Goal: Complete application form: Complete application form

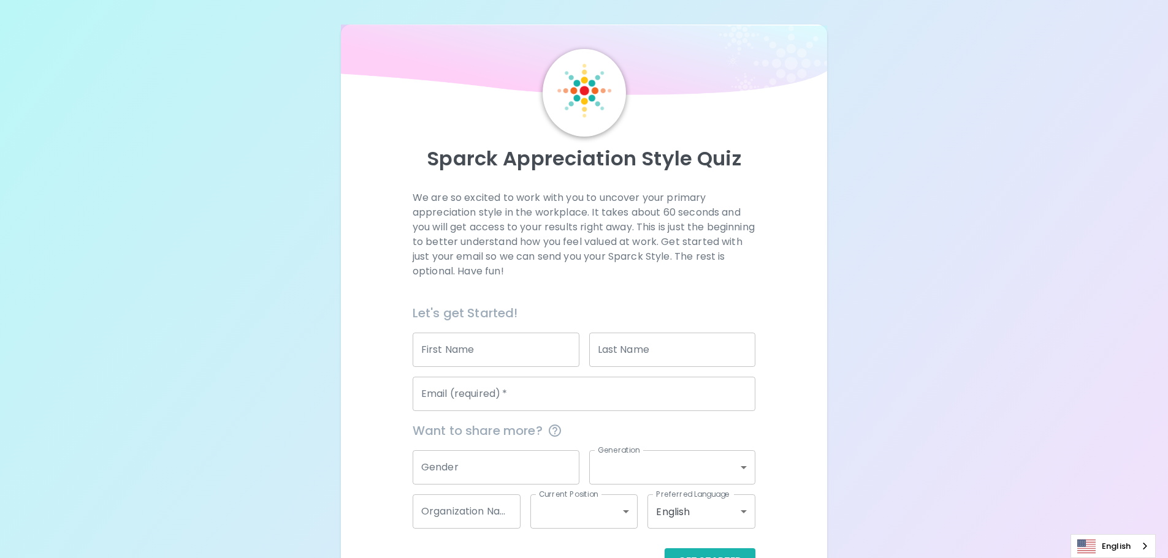
click at [460, 352] on input "First Name" at bounding box center [495, 350] width 167 height 34
type input "[PERSON_NAME]"
click at [590, 360] on input "Last Name" at bounding box center [672, 350] width 167 height 34
type input "[PERSON_NAME]"
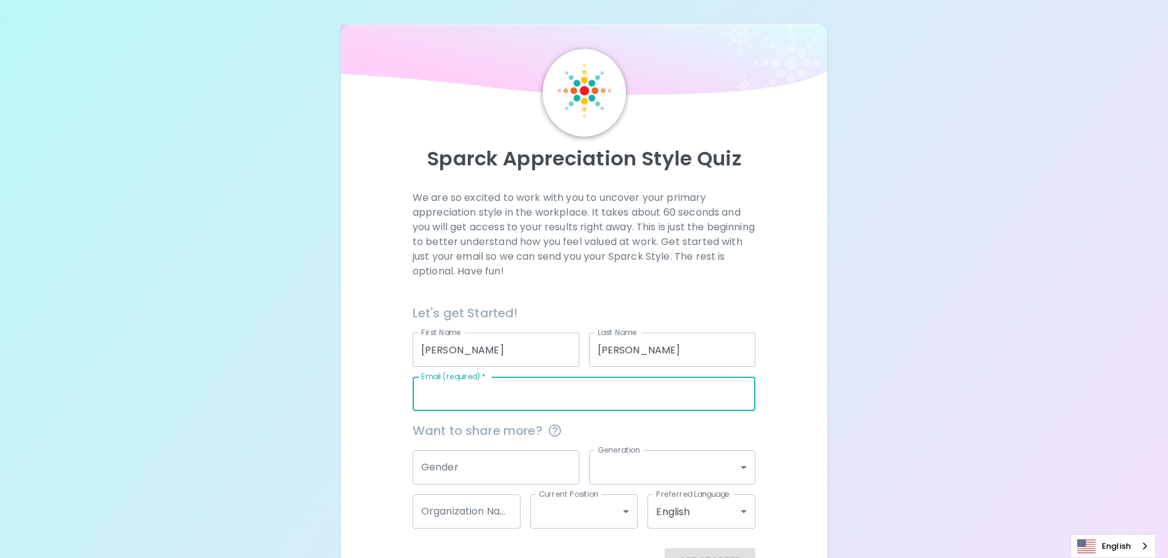
click at [507, 390] on input "Email (required)   *" at bounding box center [583, 394] width 343 height 34
type input "[EMAIL_ADDRESS][DOMAIN_NAME]"
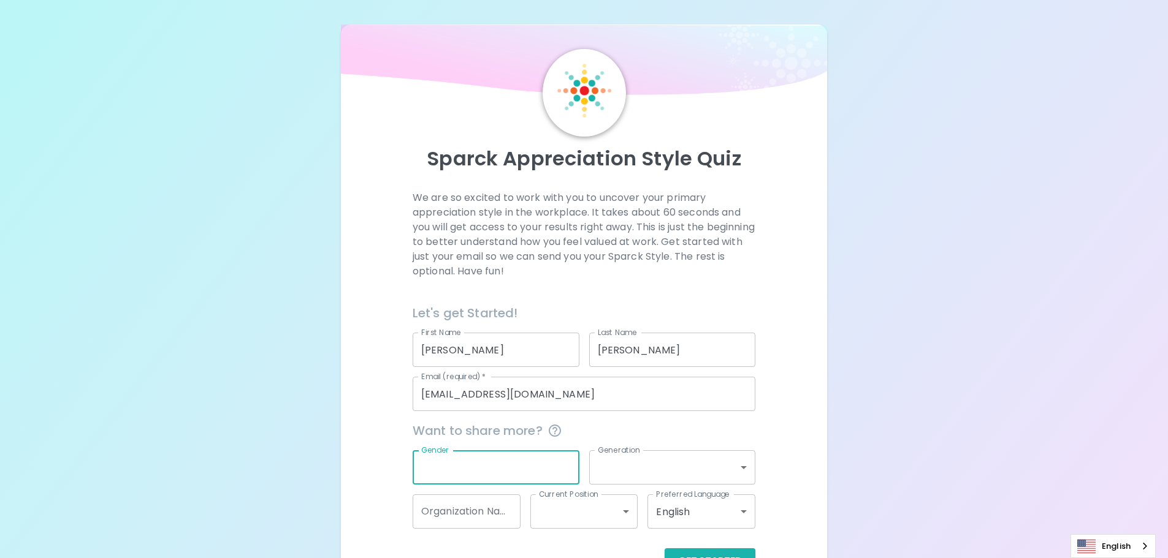
click at [498, 474] on input "Gender" at bounding box center [495, 467] width 167 height 34
type input "[DEMOGRAPHIC_DATA]"
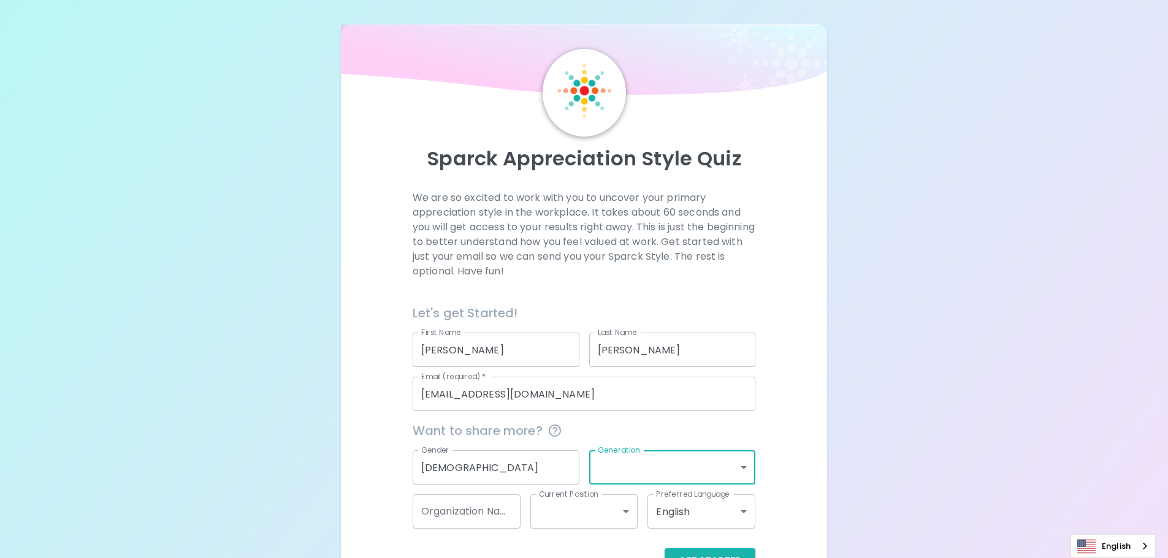
click at [742, 468] on body "Sparck Appreciation Style Quiz We are so excited to work with you to uncover yo…" at bounding box center [584, 299] width 1168 height 599
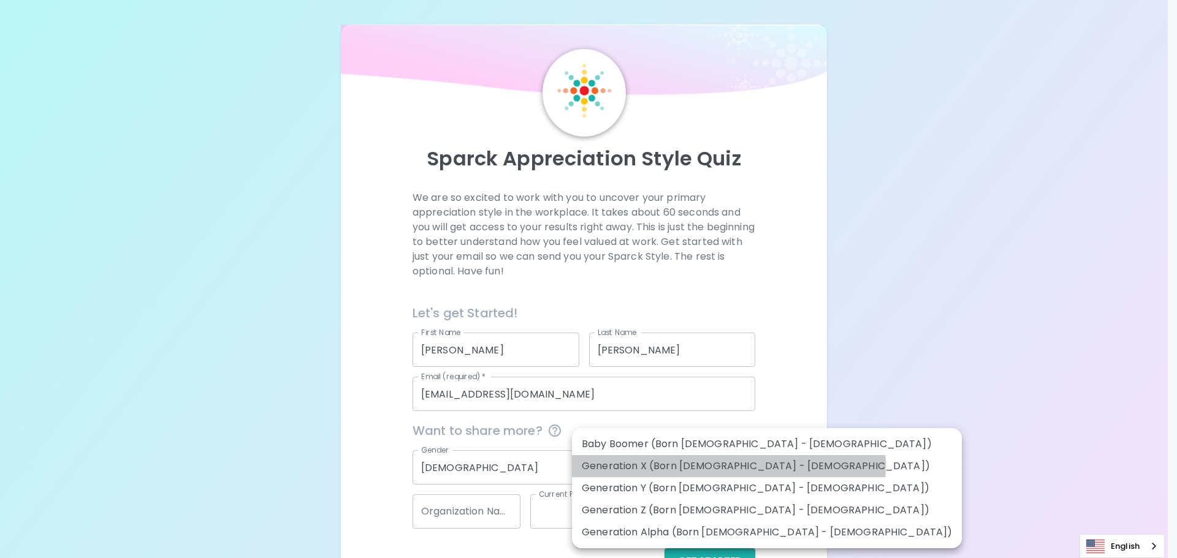
click at [728, 466] on li "Generation X (Born [DEMOGRAPHIC_DATA] - [DEMOGRAPHIC_DATA])" at bounding box center [767, 466] width 390 height 22
type input "generation_x"
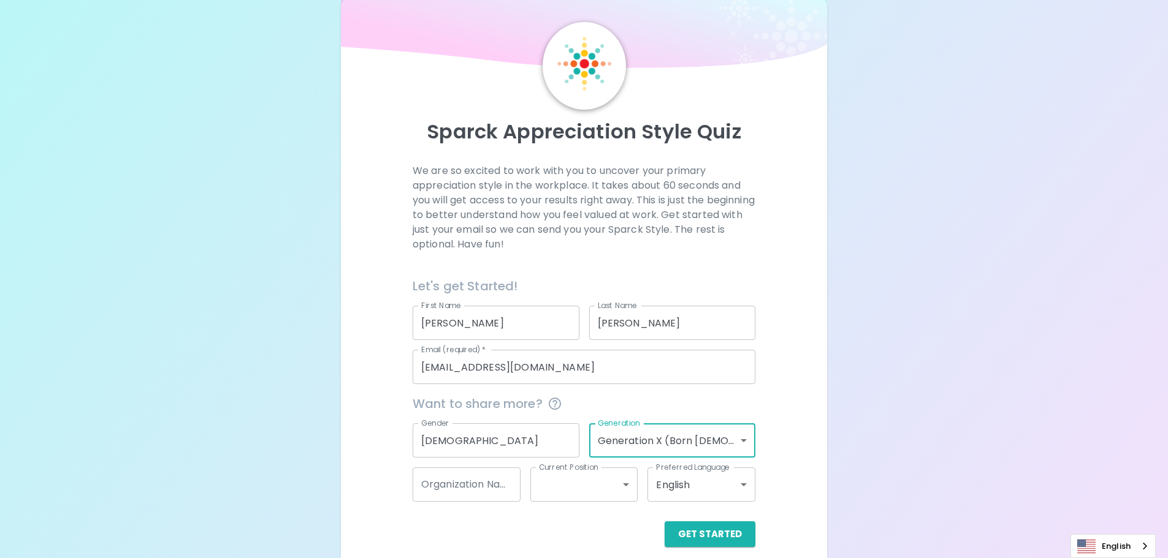
scroll to position [40, 0]
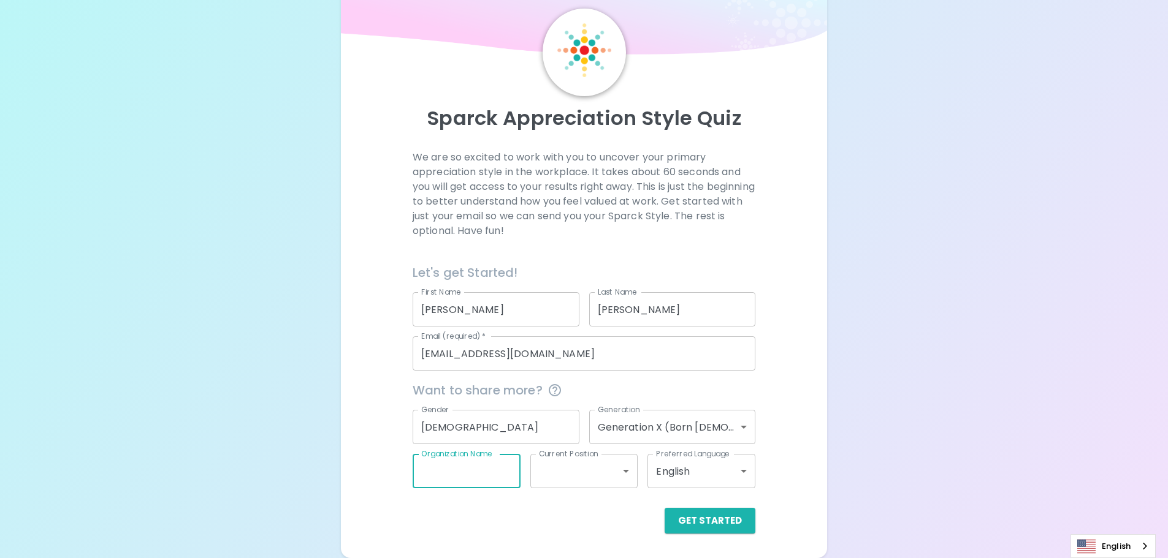
click at [491, 469] on input "Organization Name" at bounding box center [466, 471] width 108 height 34
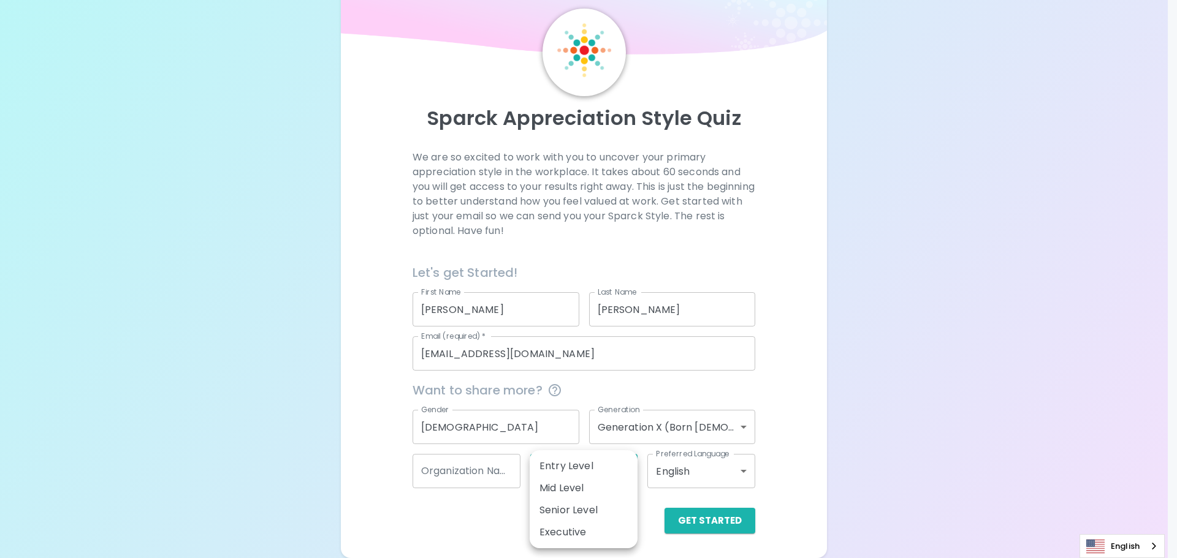
click at [570, 474] on body "Sparck Appreciation Style Quiz We are so excited to work with you to uncover yo…" at bounding box center [588, 259] width 1177 height 599
click at [582, 478] on li "Mid Level" at bounding box center [584, 488] width 108 height 22
type input "mid_level"
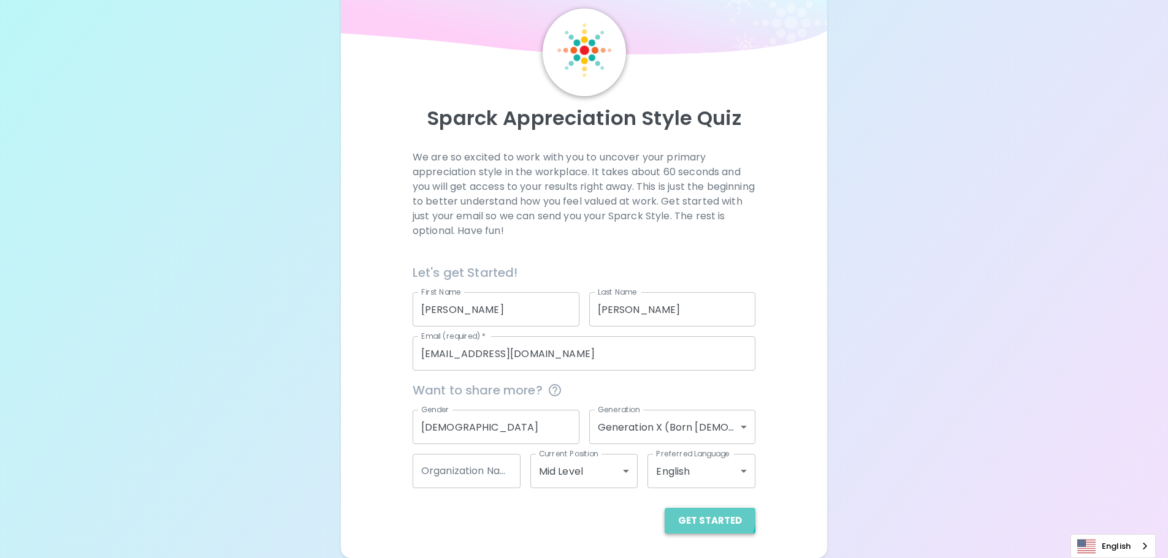
click at [708, 516] on button "Get Started" at bounding box center [709, 521] width 91 height 26
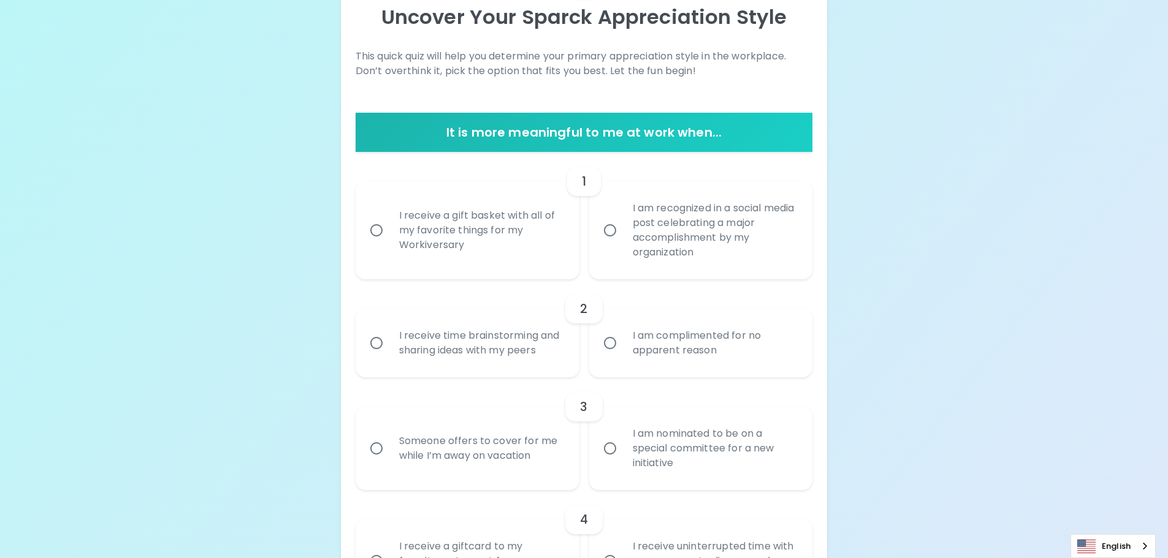
scroll to position [163, 0]
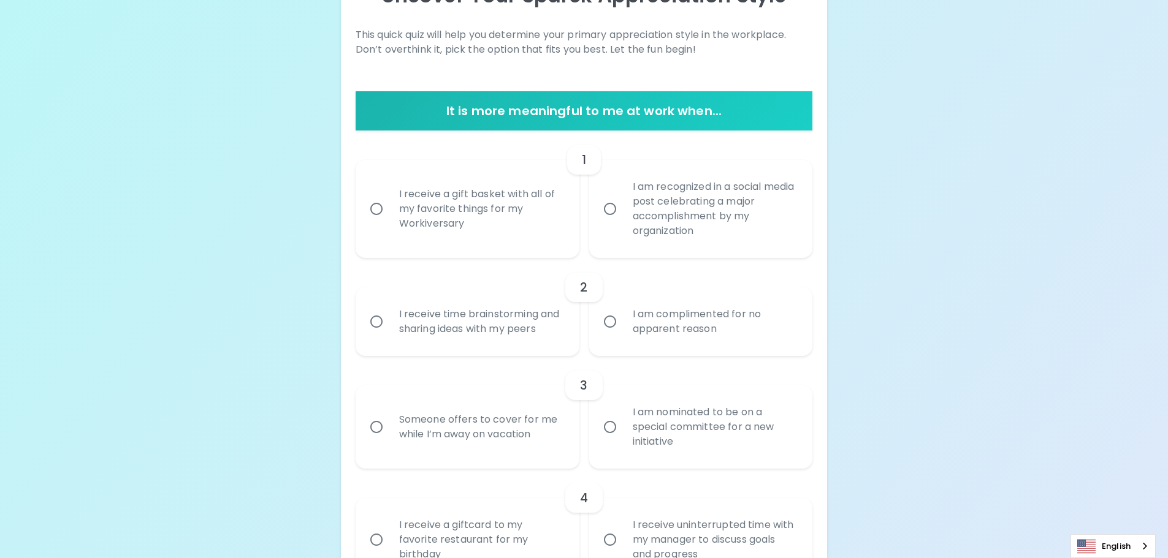
click at [379, 209] on input "I receive a gift basket with all of my favorite things for my Workiversary" at bounding box center [376, 209] width 26 height 26
radio input "true"
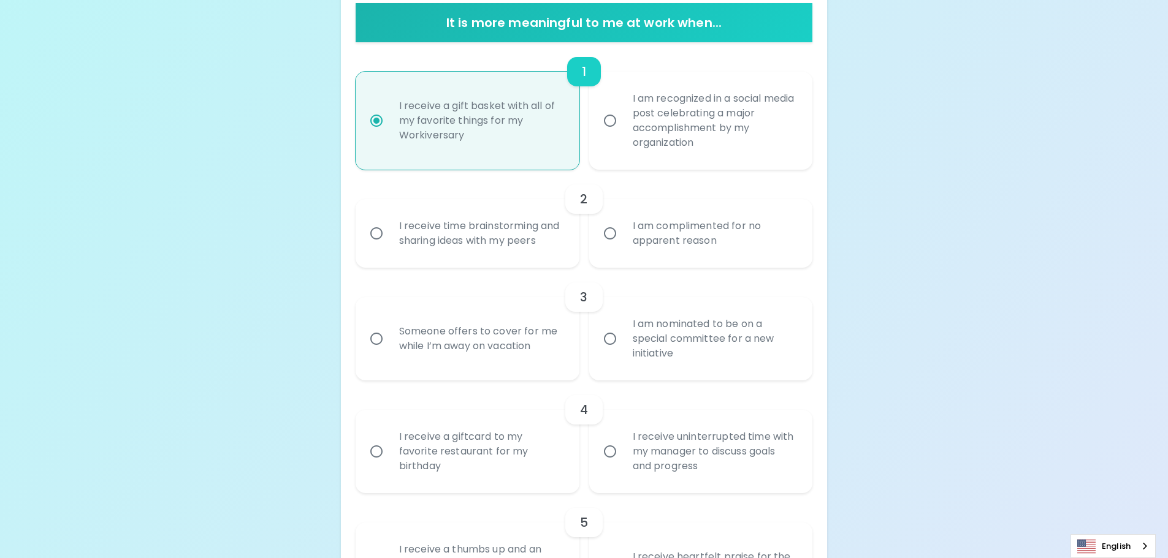
scroll to position [261, 0]
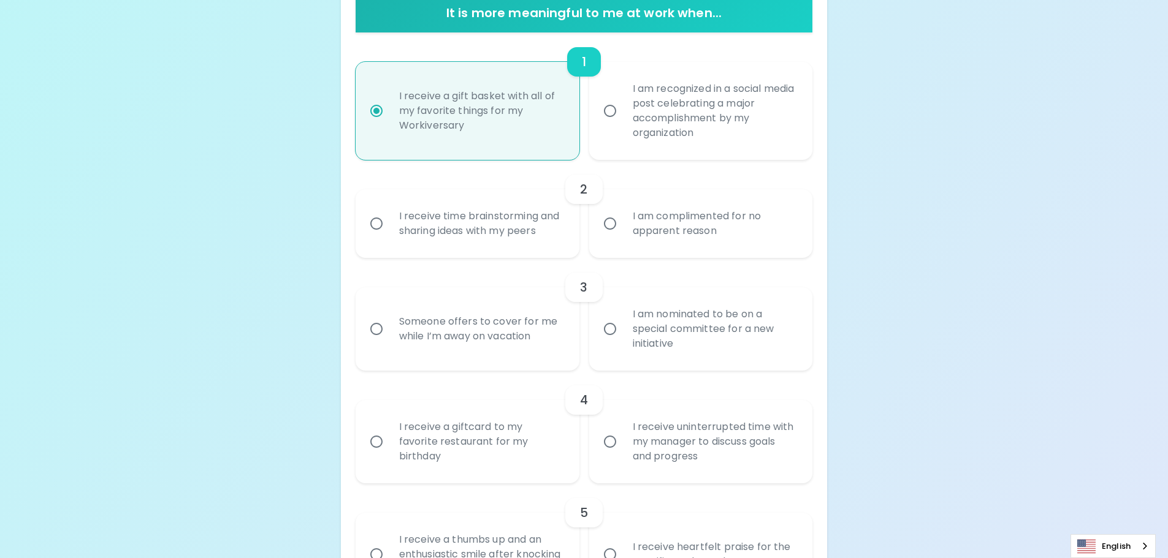
click at [374, 224] on input "I receive time brainstorming and sharing ideas with my peers" at bounding box center [376, 224] width 26 height 26
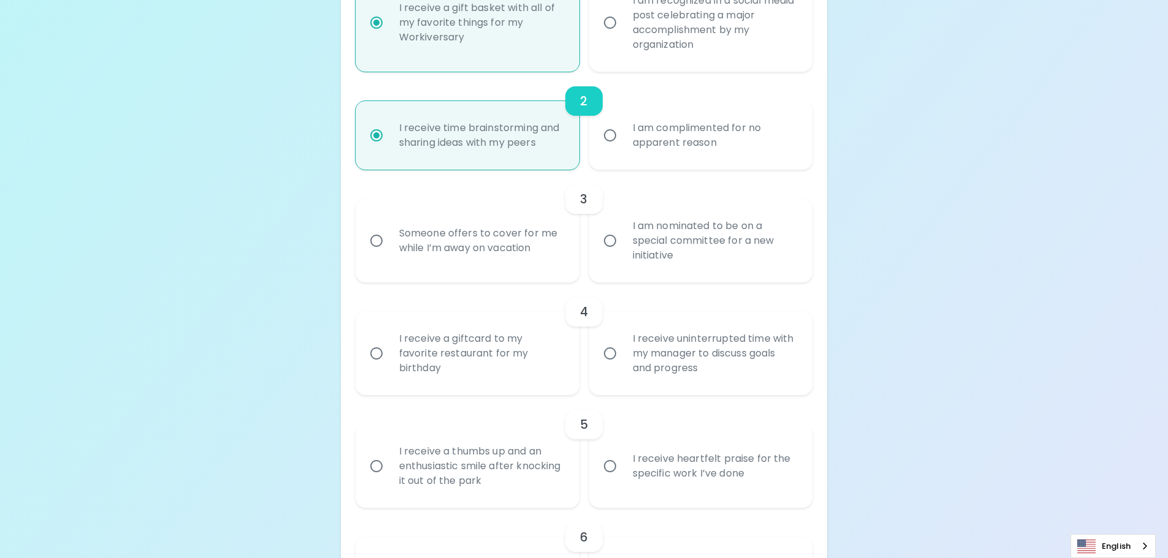
scroll to position [359, 0]
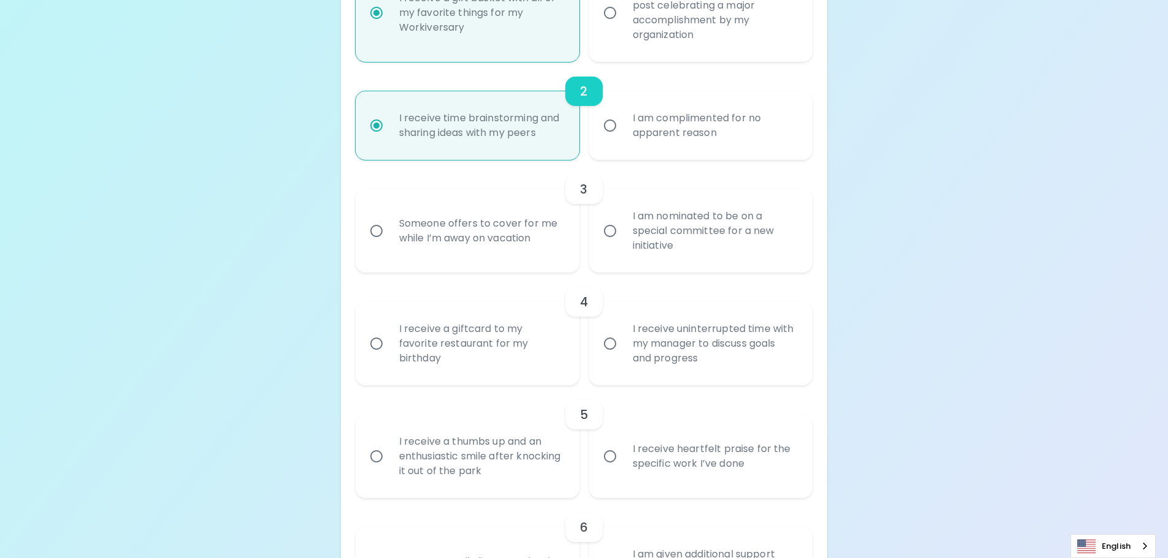
radio input "true"
click at [373, 230] on input "Someone offers to cover for me while I’m away on vacation" at bounding box center [376, 231] width 26 height 26
radio input "false"
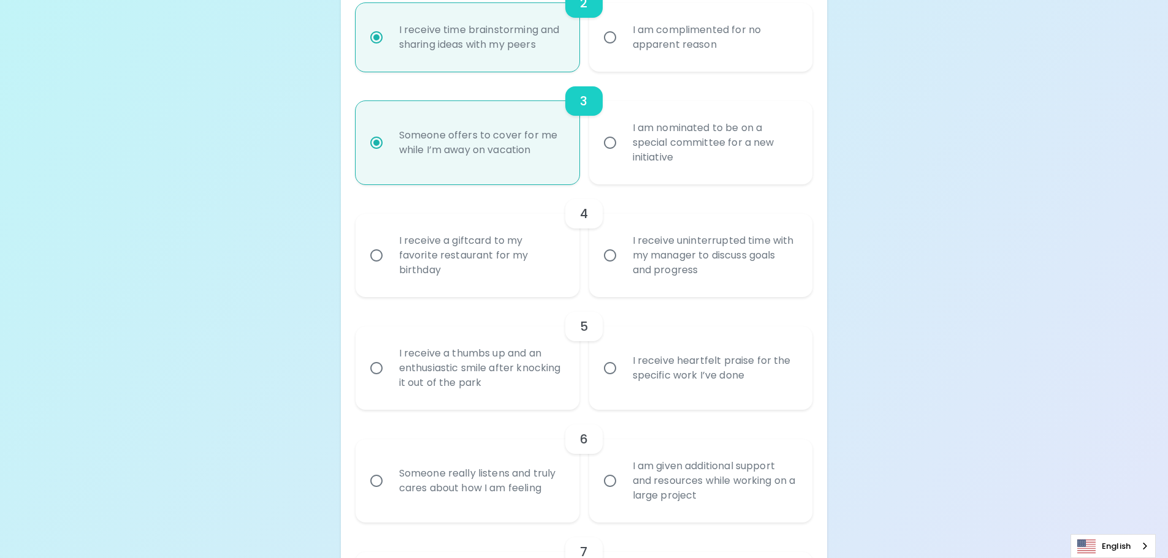
scroll to position [457, 0]
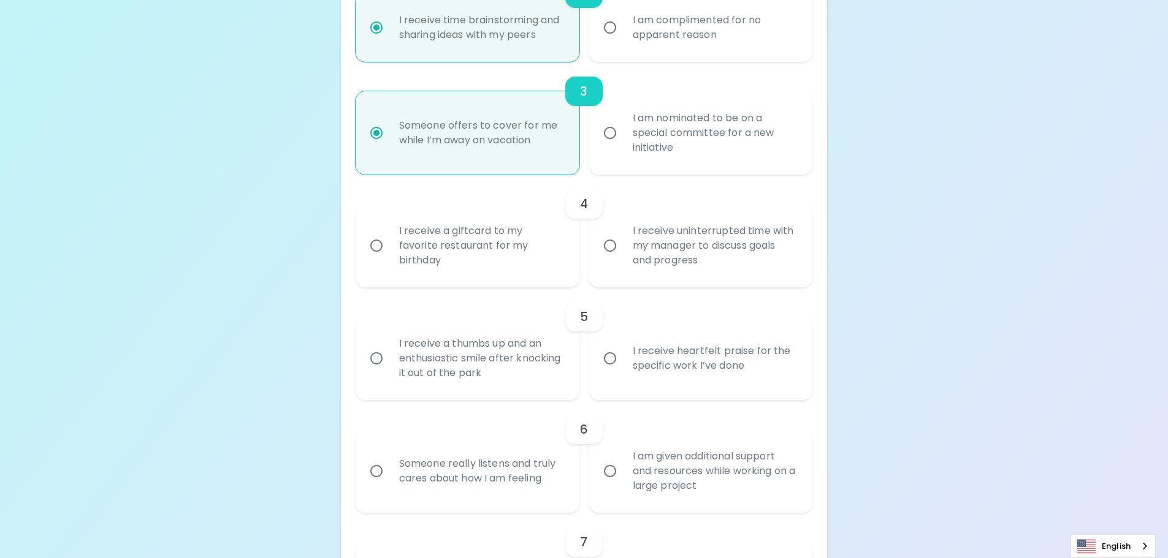
radio input "true"
click at [377, 246] on input "I receive a giftcard to my favorite restaurant for my birthday" at bounding box center [376, 246] width 26 height 26
radio input "false"
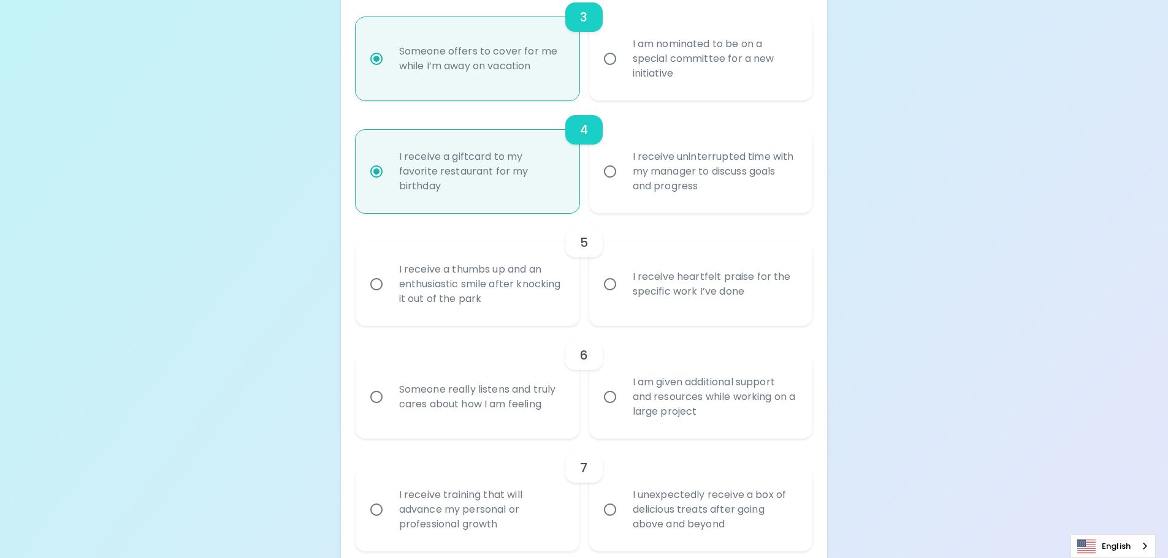
scroll to position [555, 0]
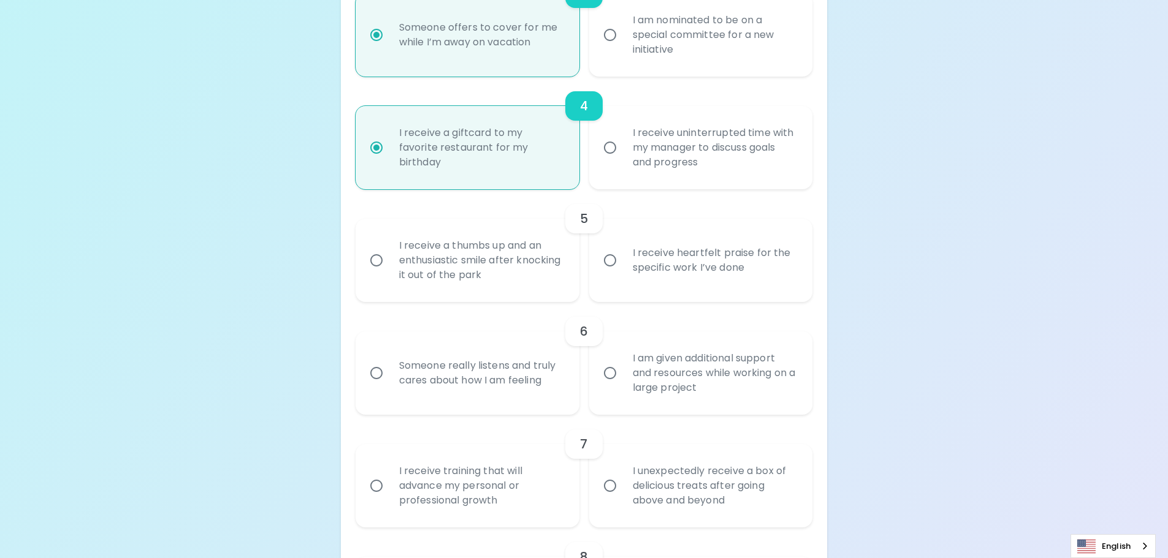
radio input "true"
click at [613, 260] on input "I receive heartfelt praise for the specific work I’ve done" at bounding box center [610, 261] width 26 height 26
radio input "false"
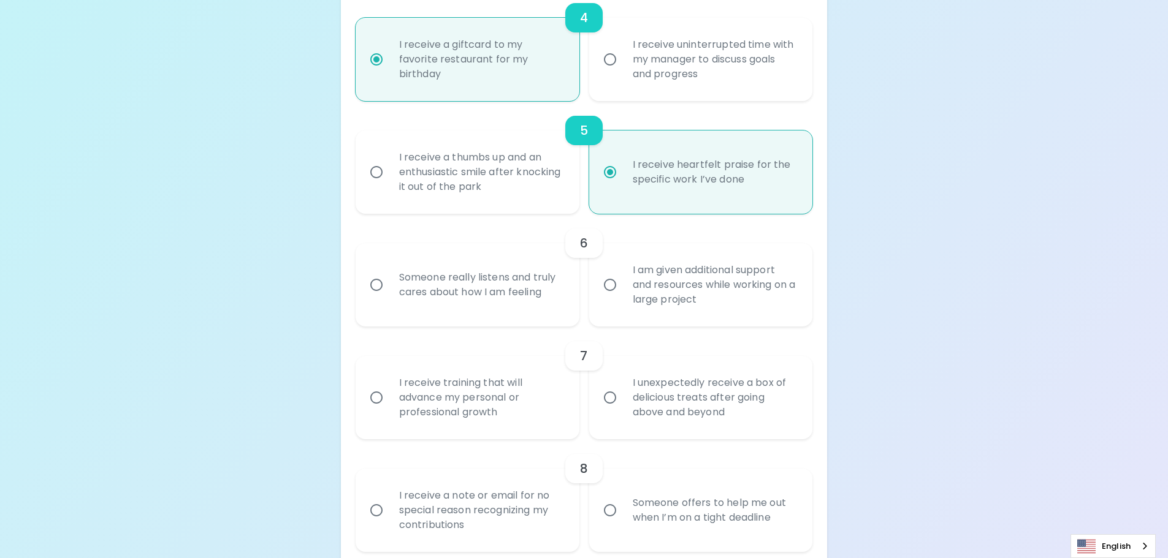
scroll to position [653, 0]
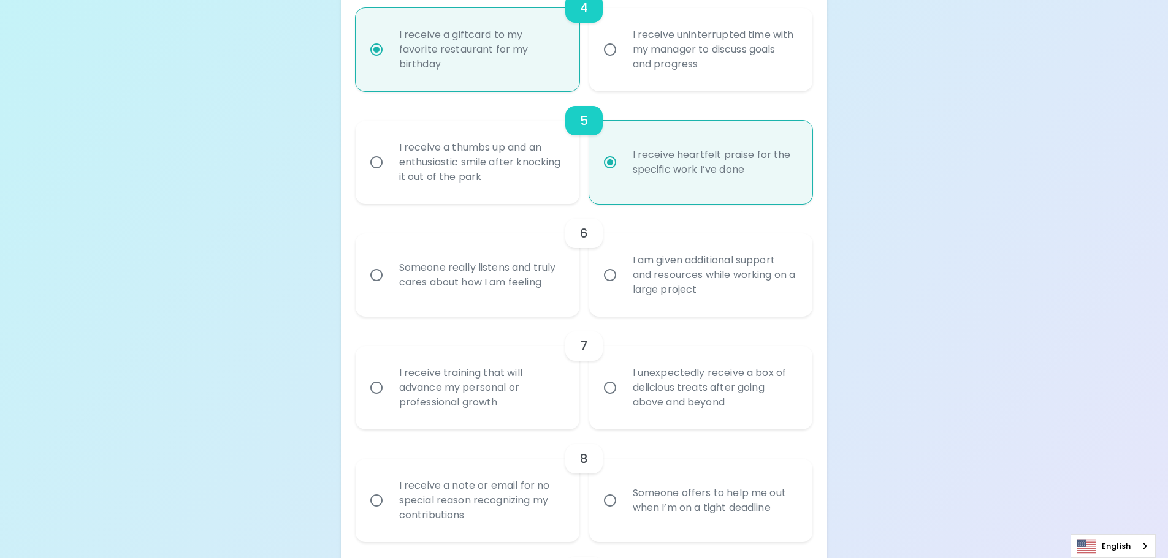
radio input "true"
click at [374, 275] on input "Someone really listens and truly cares about how I am feeling" at bounding box center [376, 275] width 26 height 26
radio input "false"
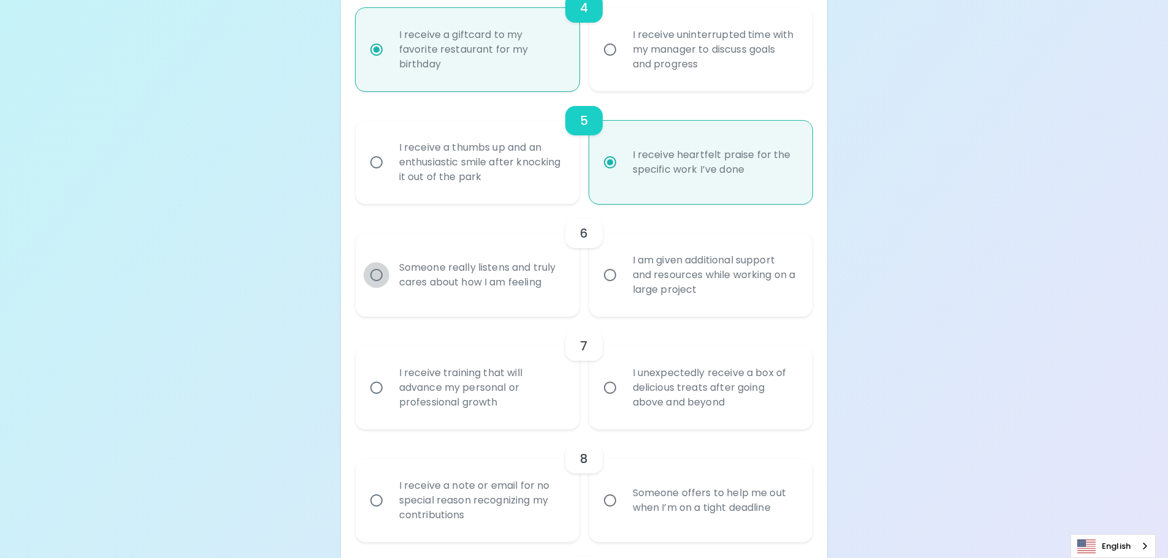
radio input "false"
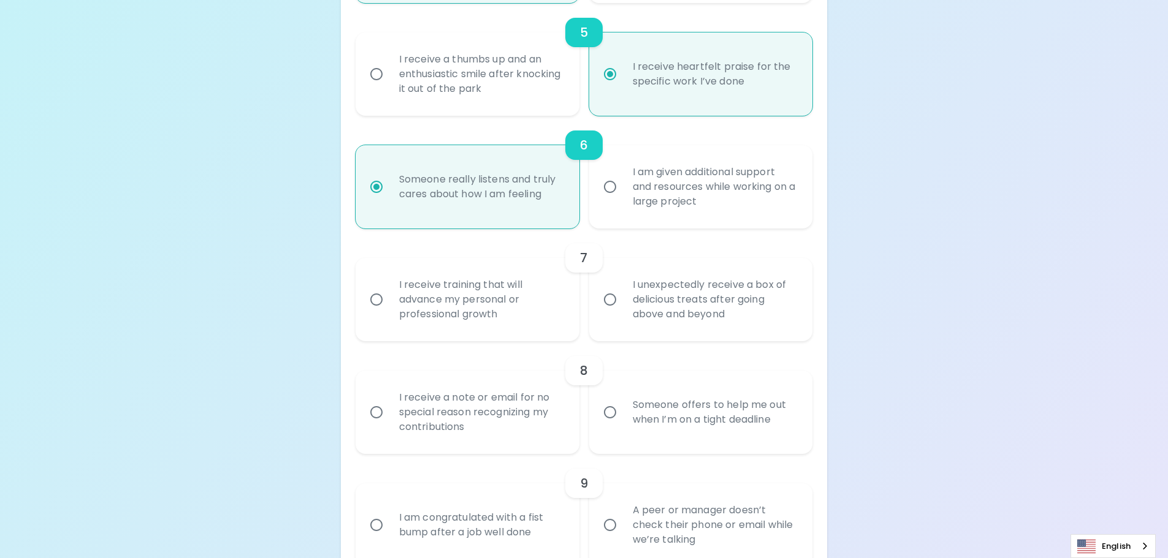
scroll to position [751, 0]
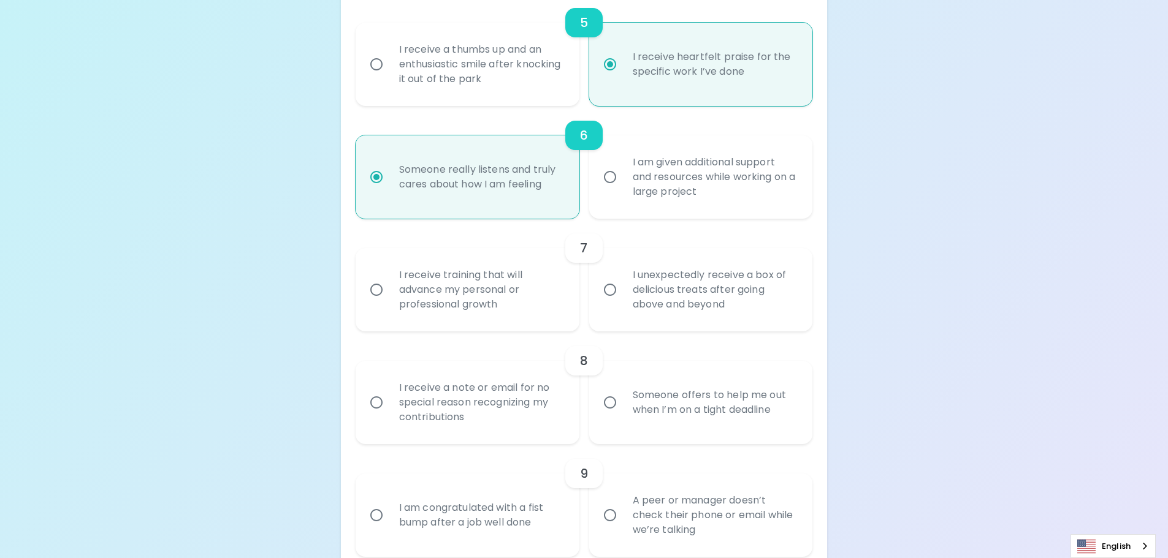
radio input "true"
click at [605, 290] on input "I unexpectedly receive a box of delicious treats after going above and beyond" at bounding box center [610, 290] width 26 height 26
radio input "false"
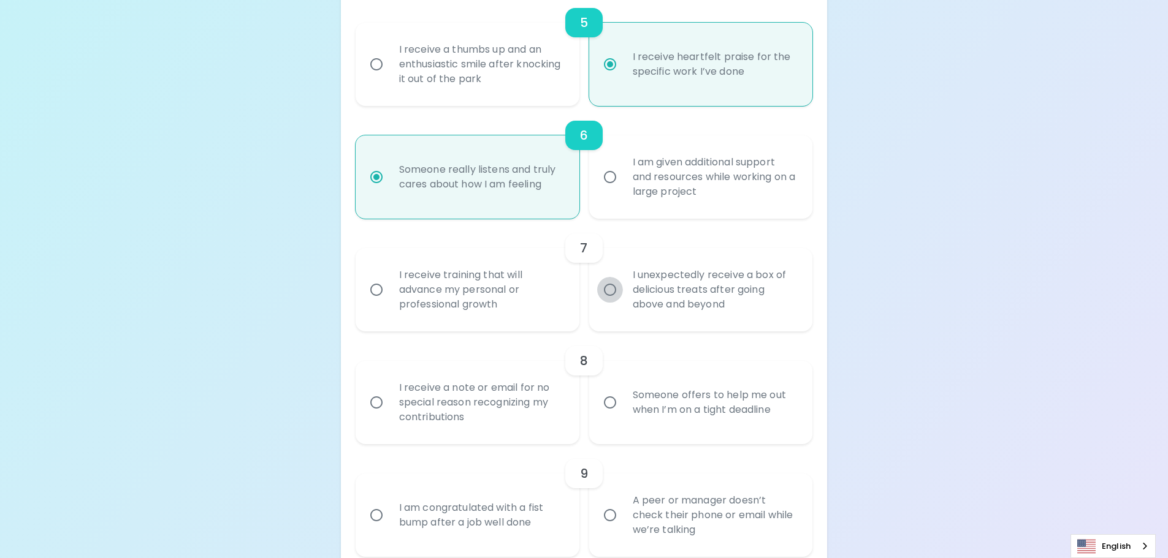
radio input "false"
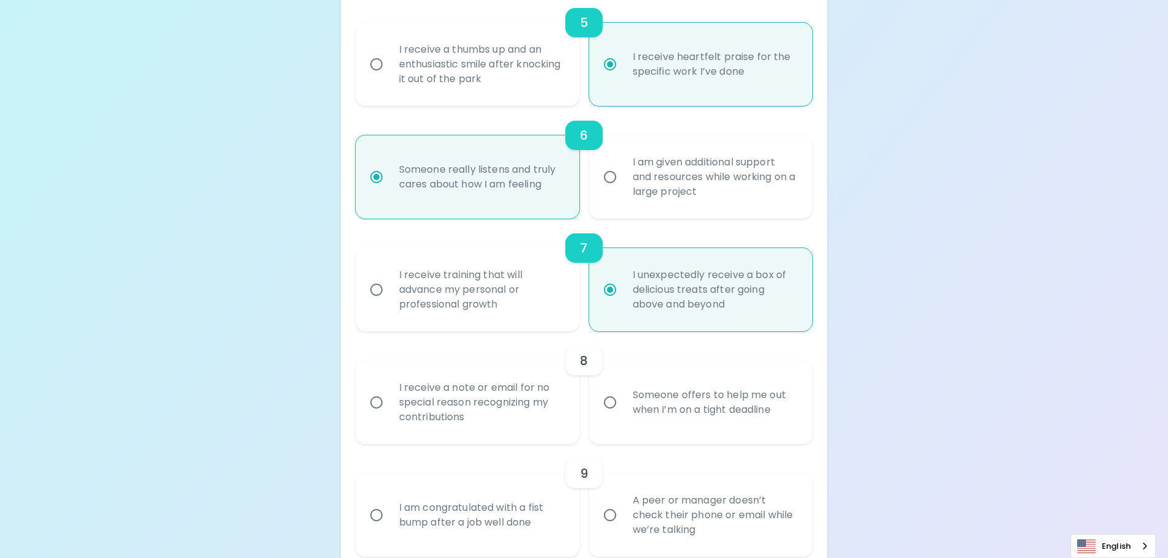
scroll to position [850, 0]
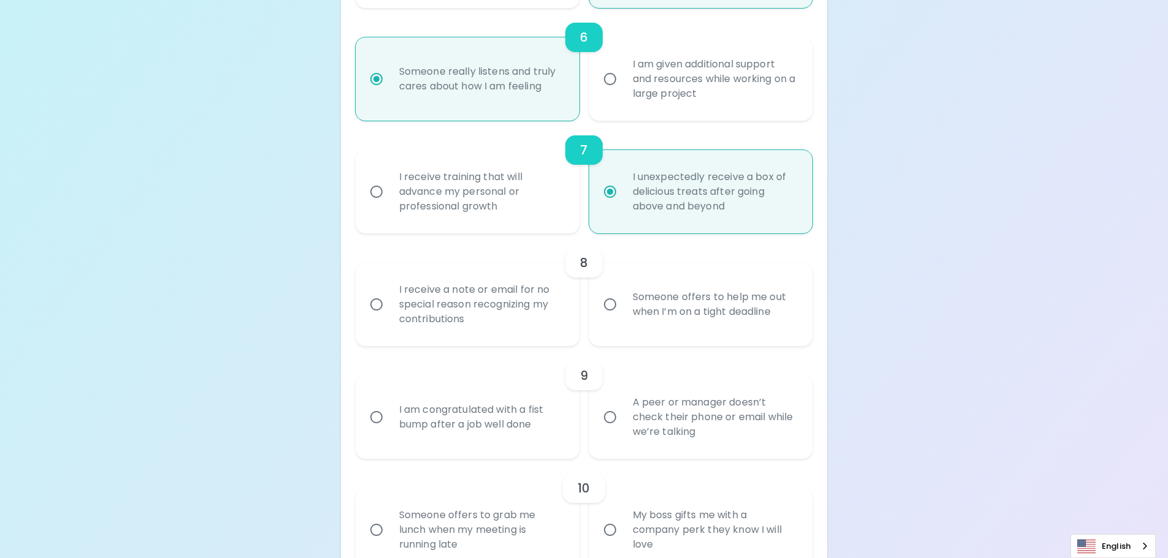
radio input "true"
click at [610, 302] on input "Someone offers to help me out when I’m on a tight deadline" at bounding box center [610, 305] width 26 height 26
radio input "false"
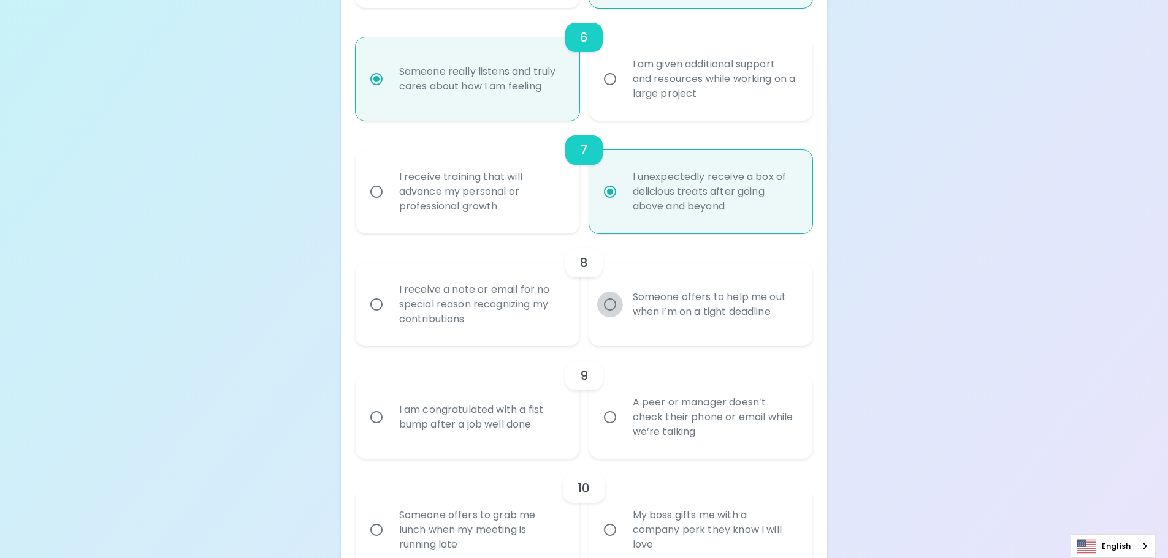
radio input "false"
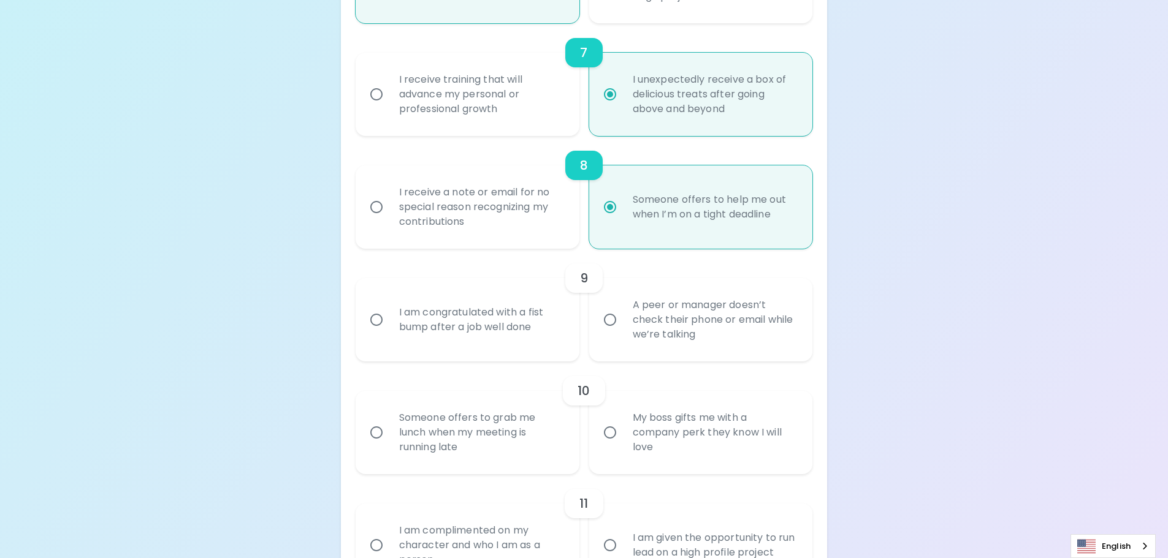
scroll to position [948, 0]
radio input "true"
click at [382, 319] on input "I am congratulated with a fist bump after a job well done" at bounding box center [376, 319] width 26 height 26
radio input "false"
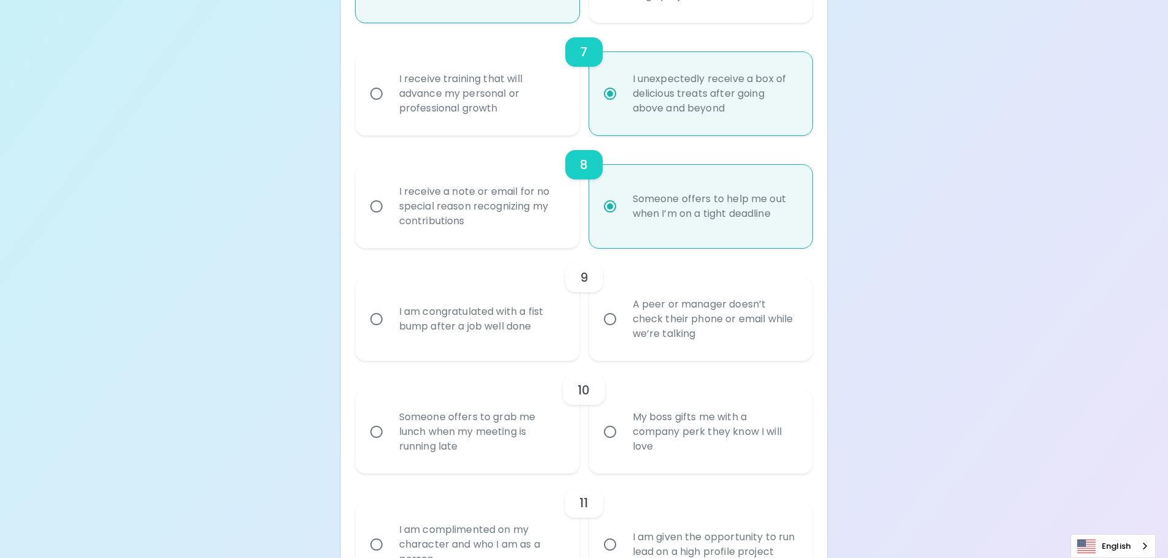
radio input "false"
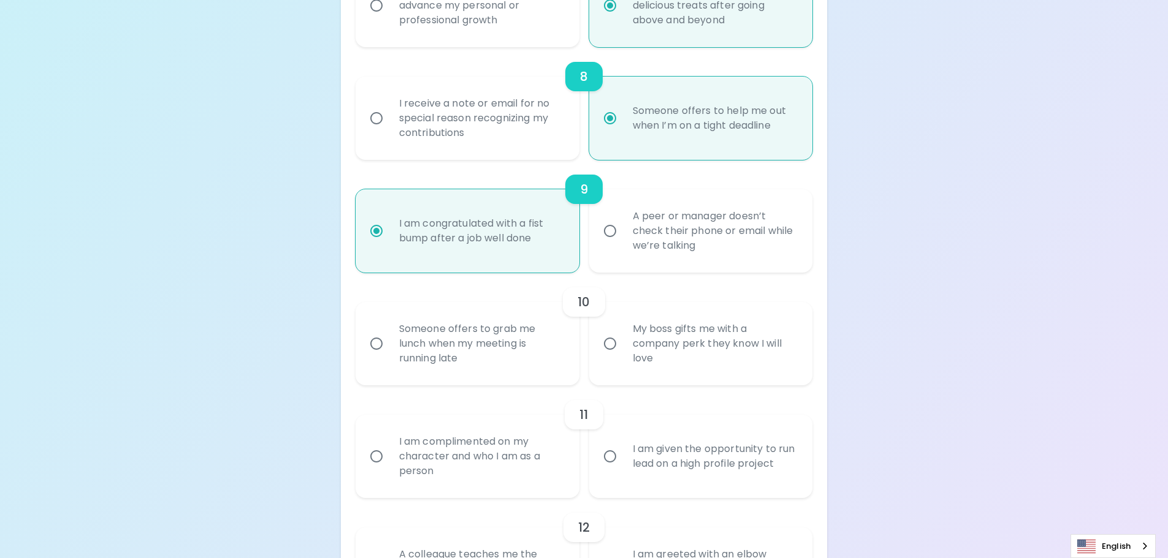
scroll to position [1046, 0]
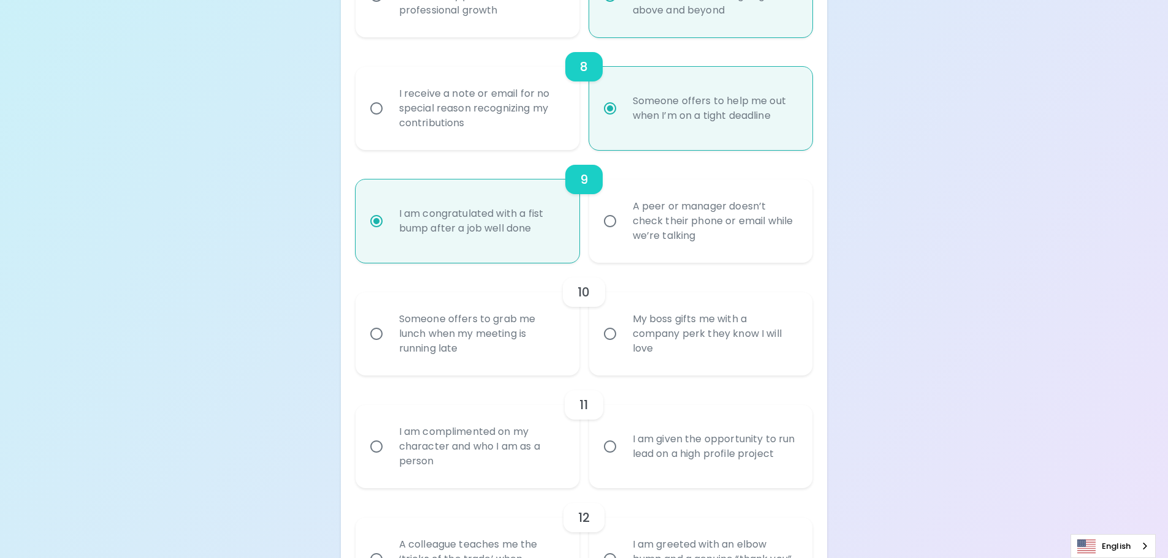
radio input "true"
click at [383, 331] on input "Someone offers to grab me lunch when my meeting is running late" at bounding box center [376, 334] width 26 height 26
radio input "false"
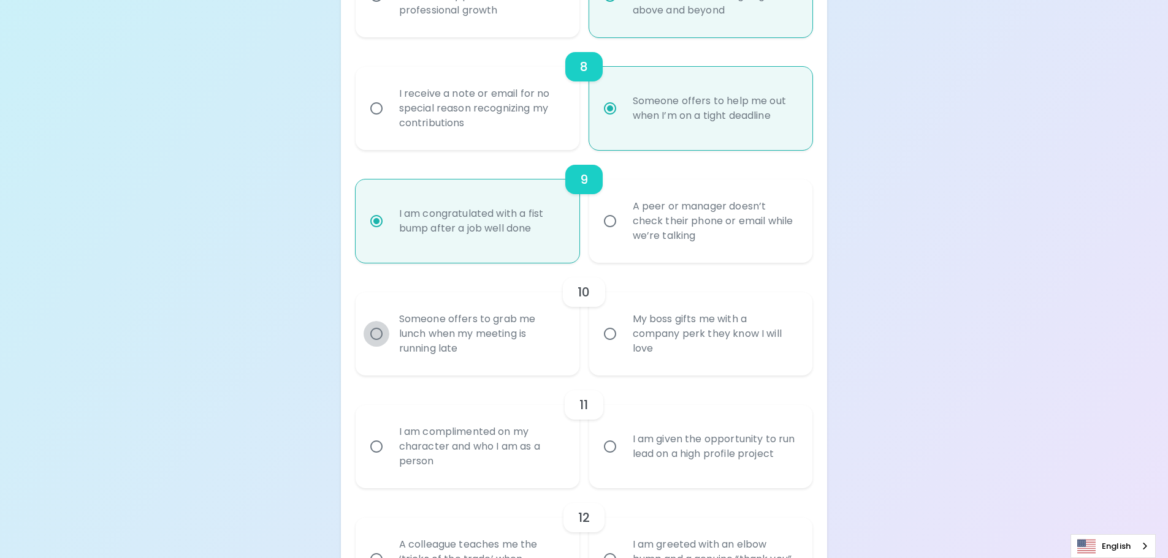
radio input "false"
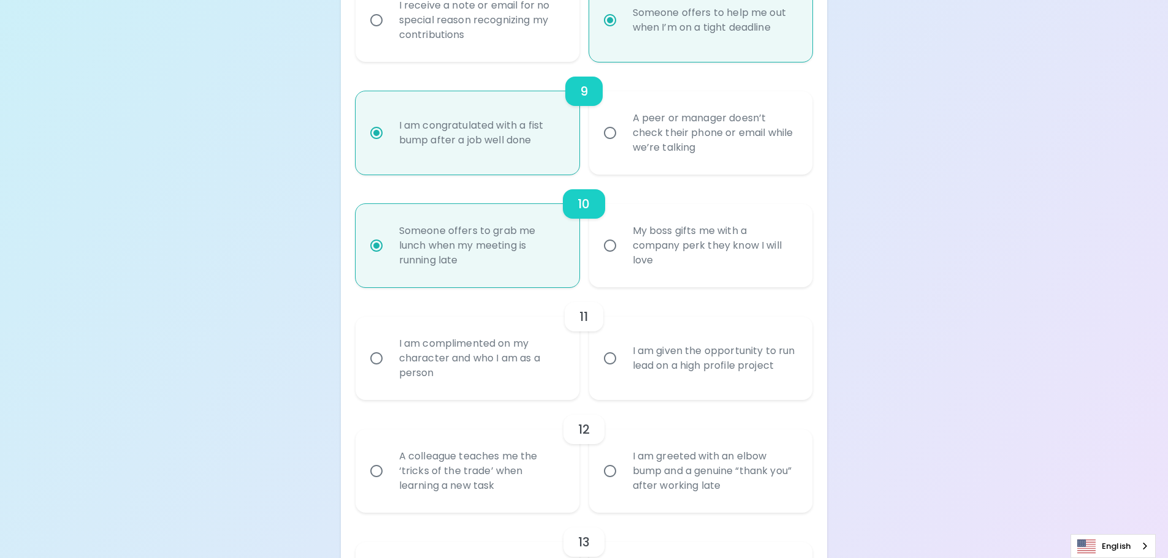
scroll to position [1144, 0]
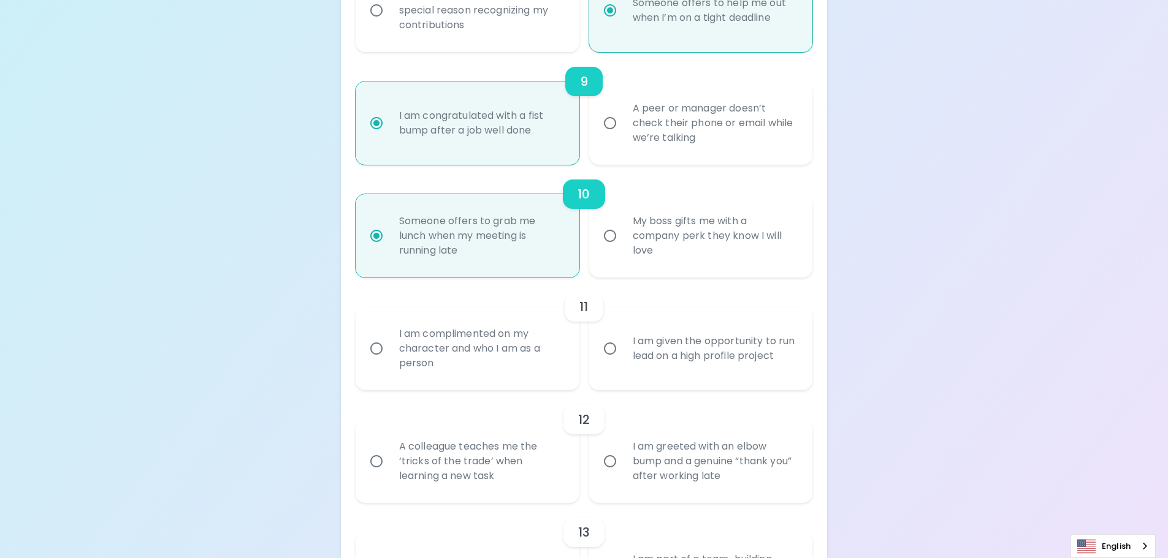
radio input "true"
click at [383, 347] on input "I am complimented on my character and who I am as a person" at bounding box center [376, 349] width 26 height 26
radio input "false"
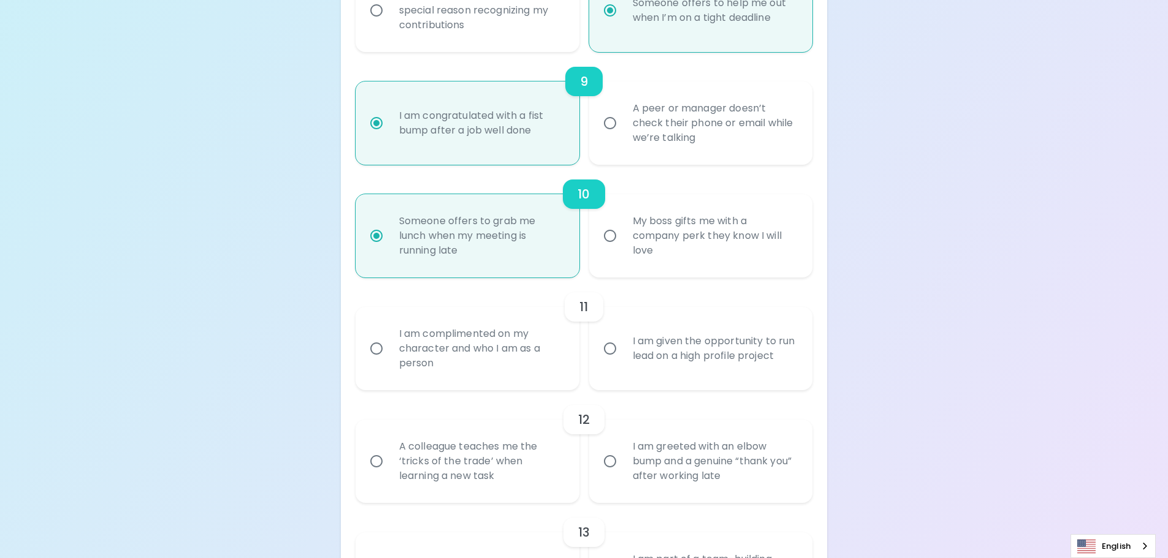
radio input "false"
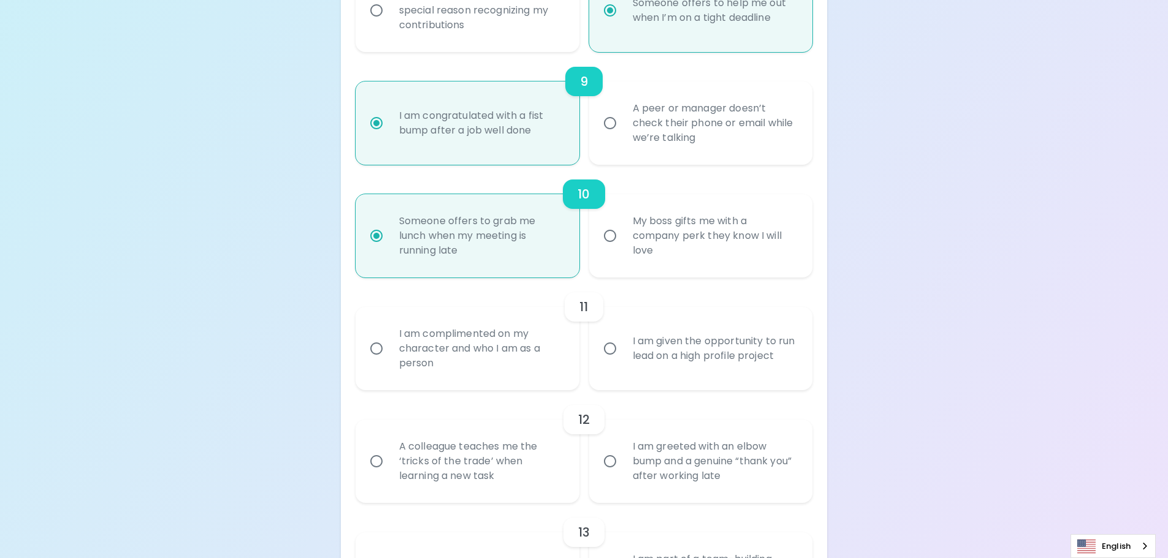
radio input "false"
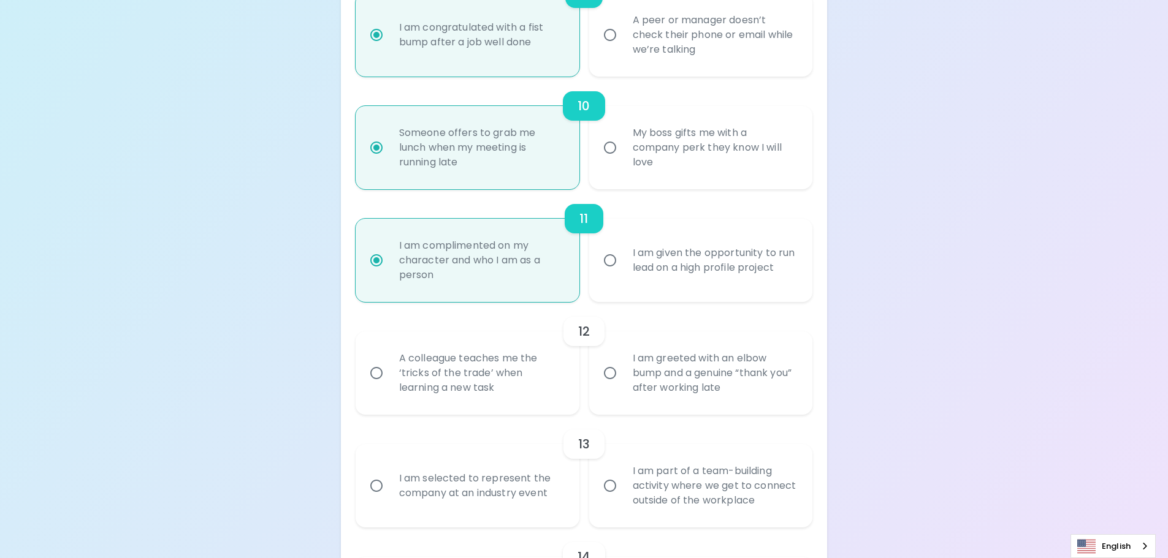
scroll to position [1242, 0]
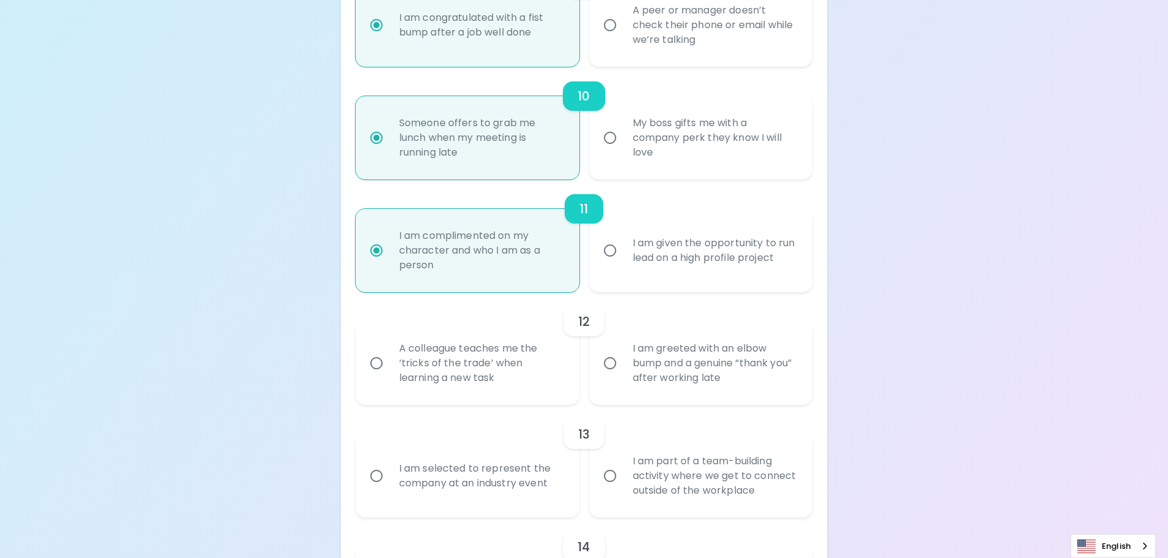
radio input "true"
click at [378, 363] on input "A colleague teaches me the ‘tricks of the trade’ when learning a new task" at bounding box center [376, 364] width 26 height 26
radio input "false"
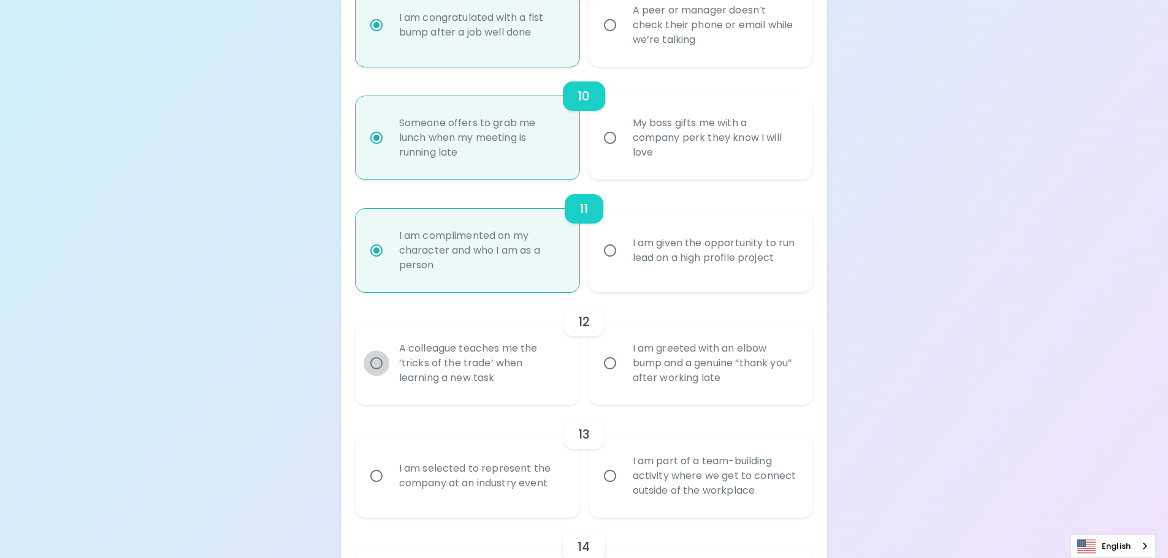
radio input "false"
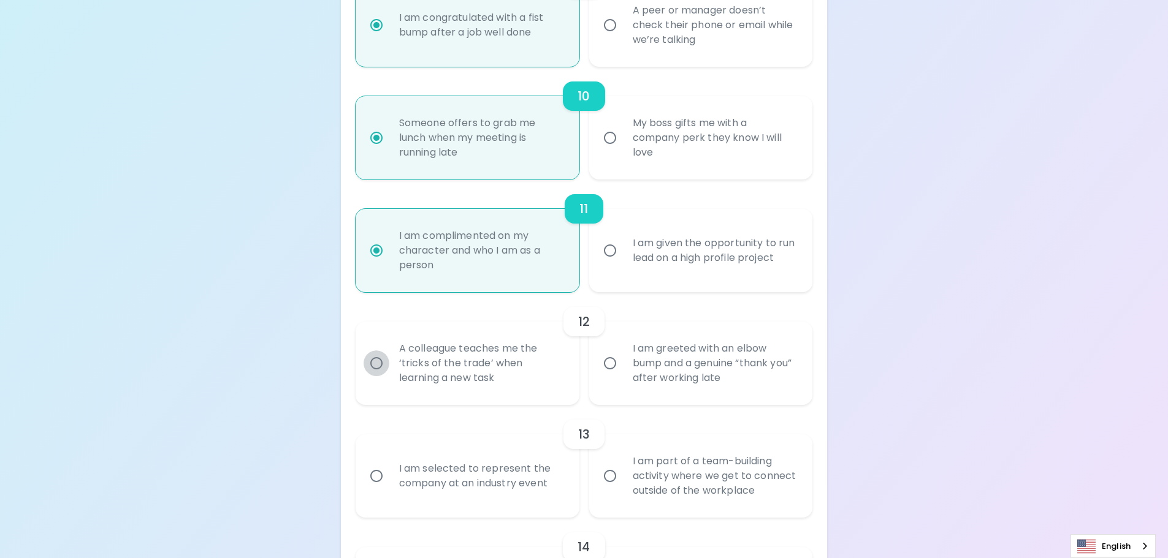
radio input "false"
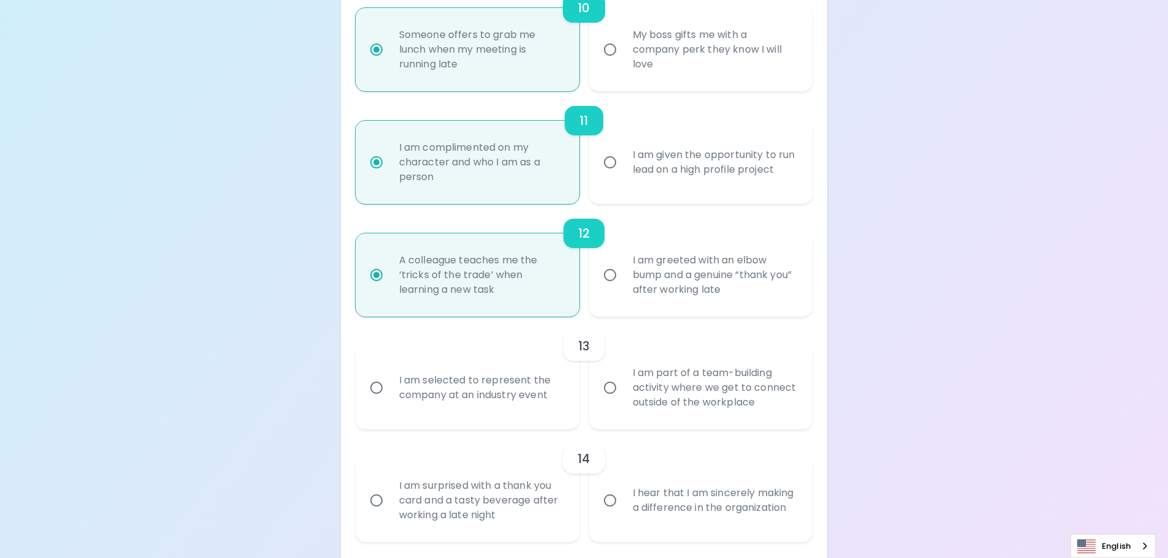
scroll to position [1340, 0]
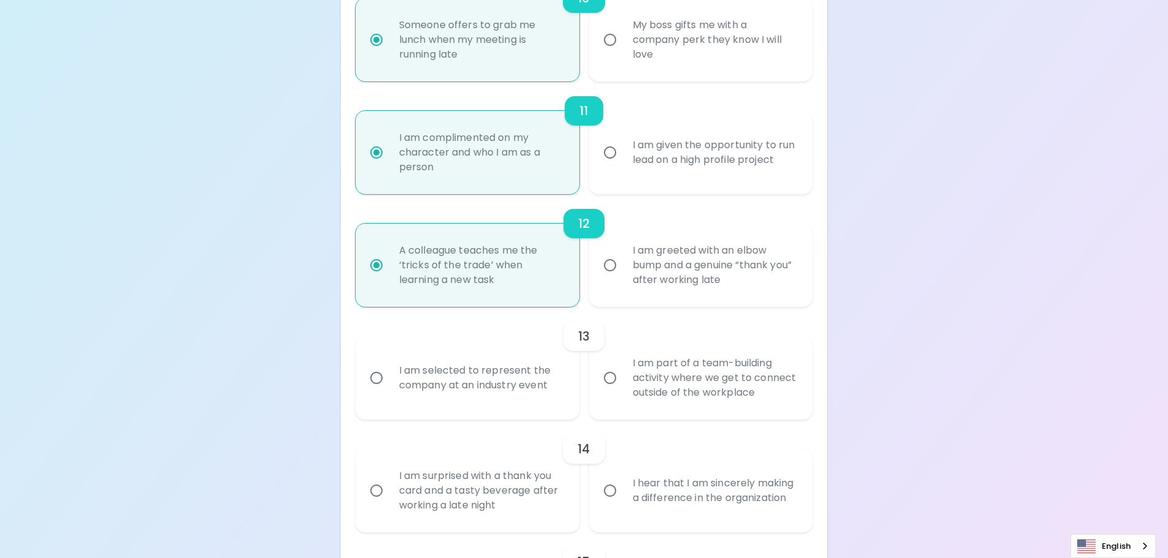
radio input "true"
drag, startPoint x: 608, startPoint y: 379, endPoint x: 659, endPoint y: 383, distance: 51.7
click at [609, 379] on input "I am part of a team-building activity where we get to connect outside of the wo…" at bounding box center [610, 378] width 26 height 26
radio input "false"
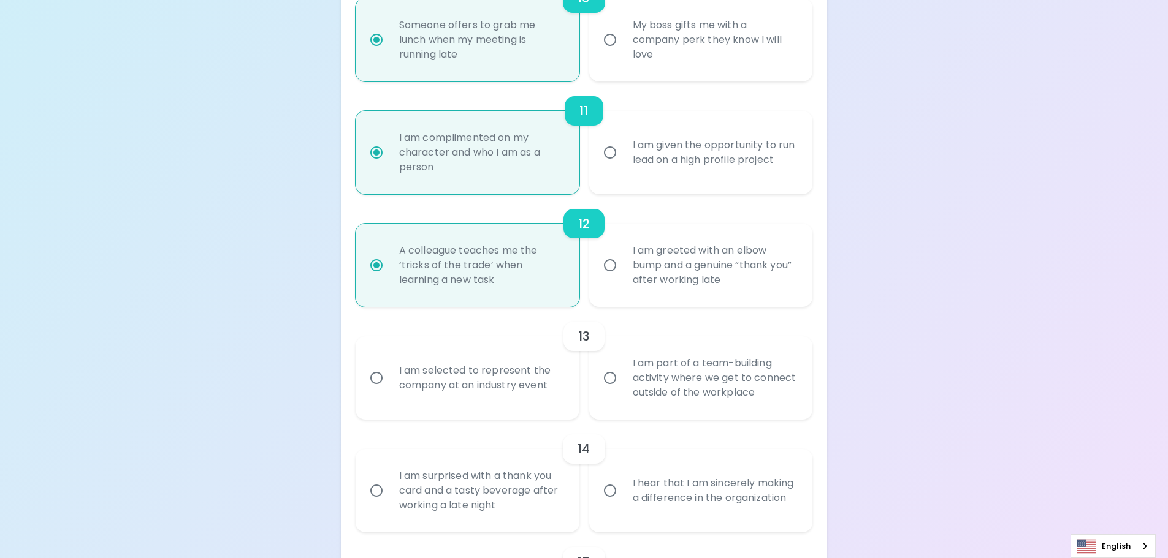
radio input "false"
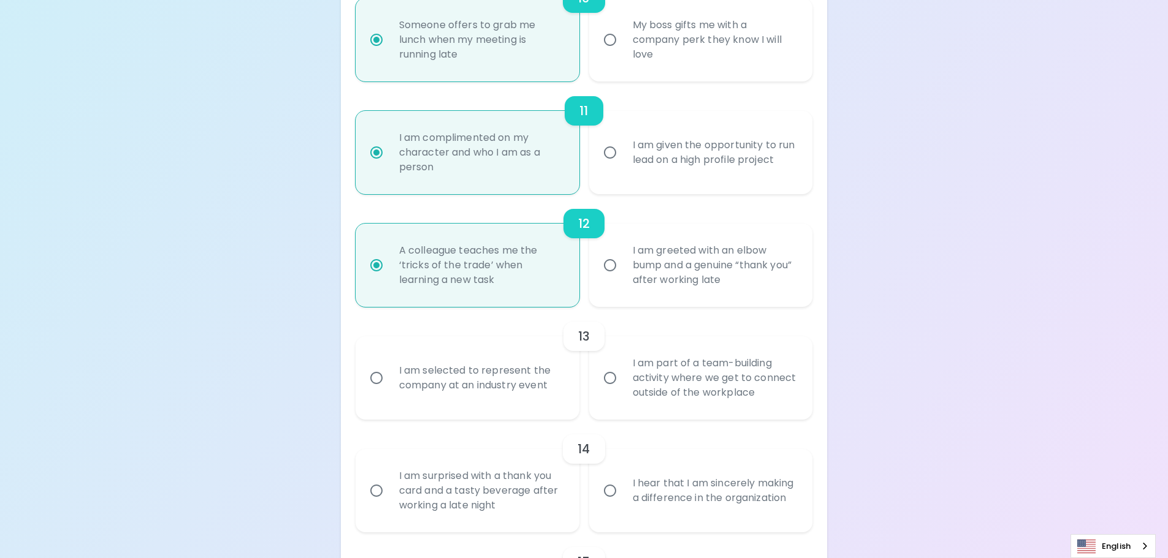
radio input "false"
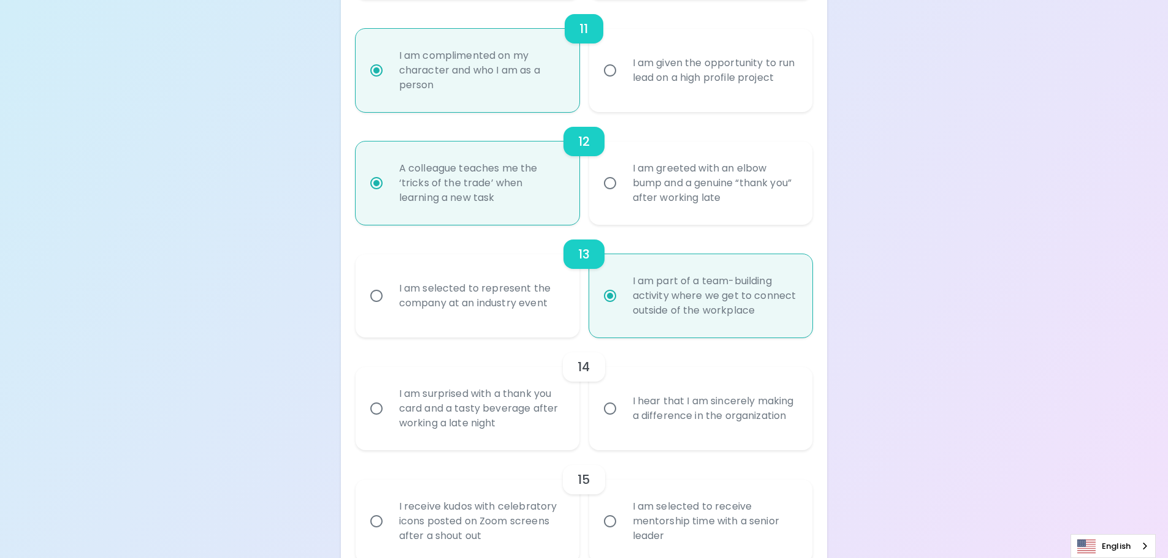
scroll to position [1438, 0]
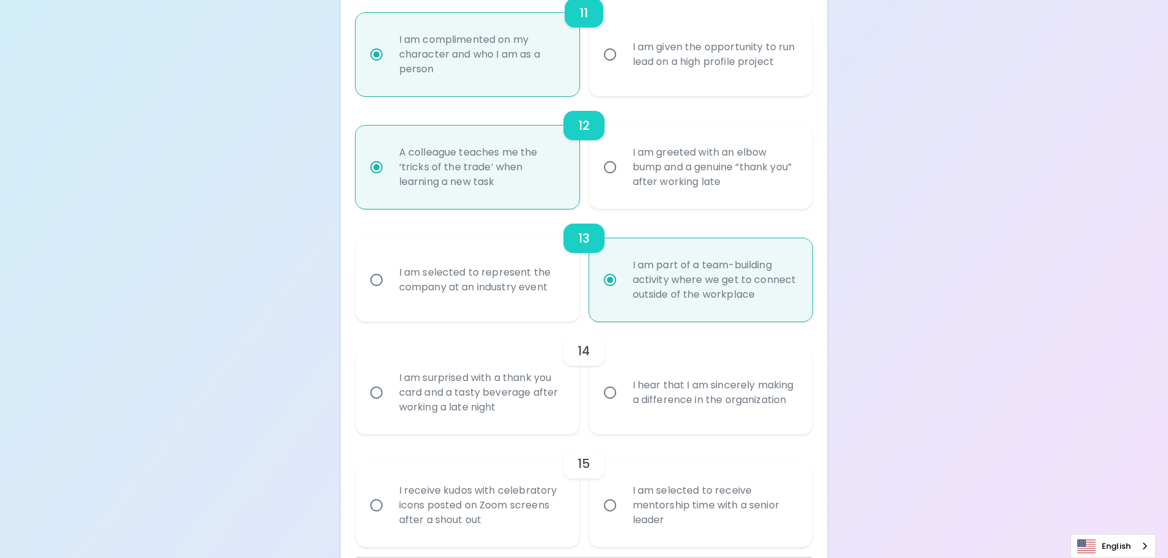
radio input "true"
click at [612, 393] on input "I hear that I am sincerely making a difference in the organization" at bounding box center [610, 393] width 26 height 26
radio input "false"
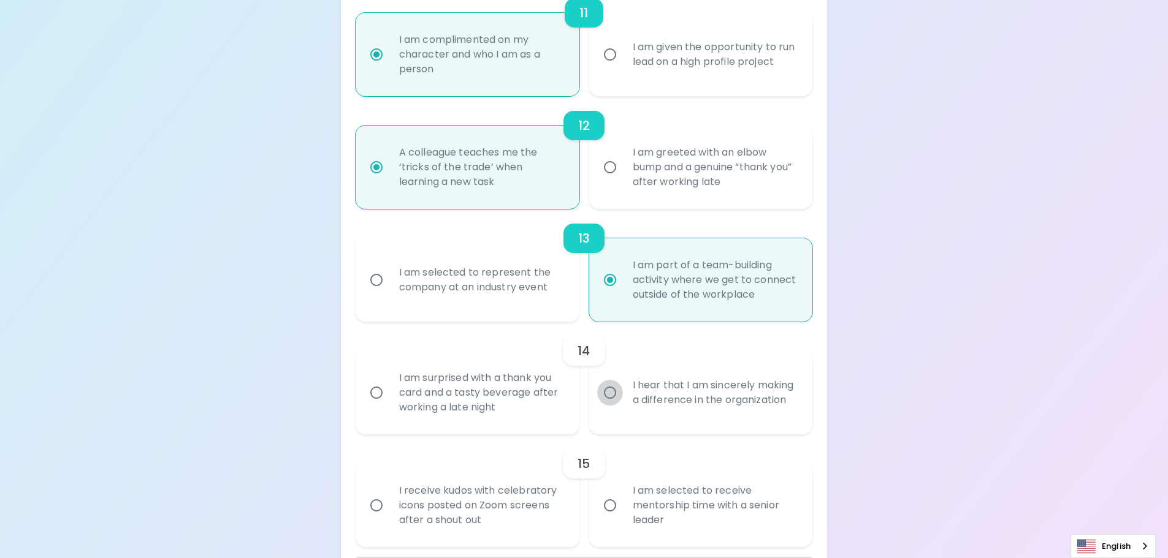
radio input "false"
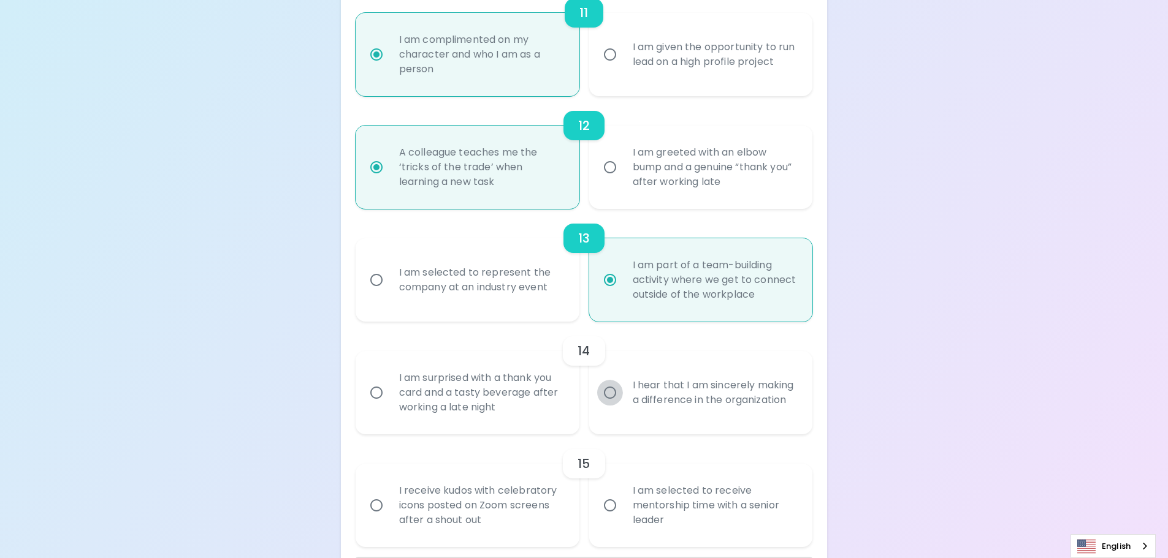
radio input "false"
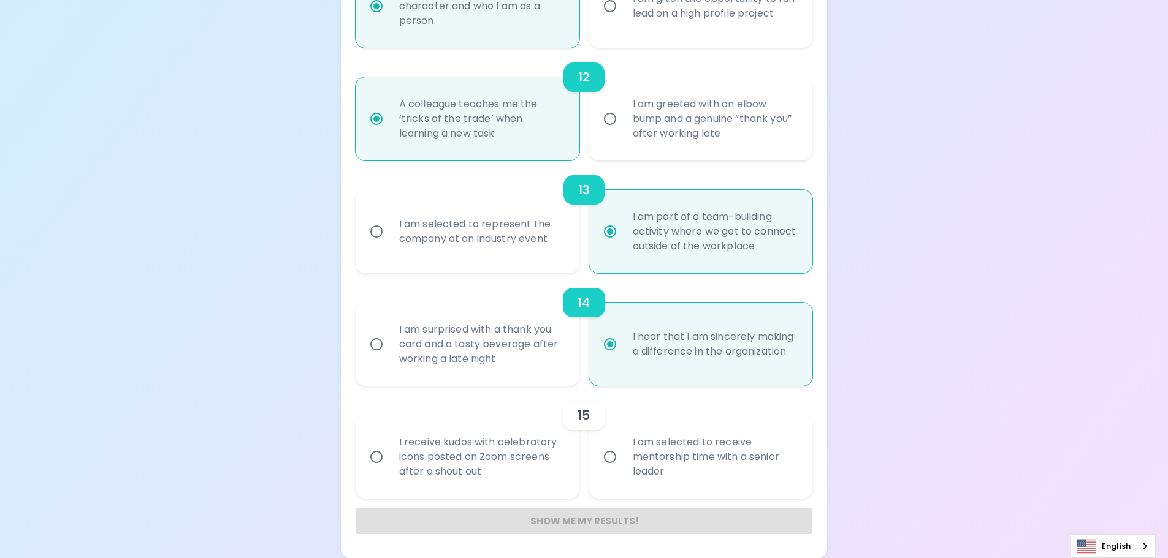
scroll to position [1487, 0]
radio input "true"
click at [612, 458] on input "I am selected to receive mentorship time with a senior leader" at bounding box center [610, 457] width 26 height 26
radio input "false"
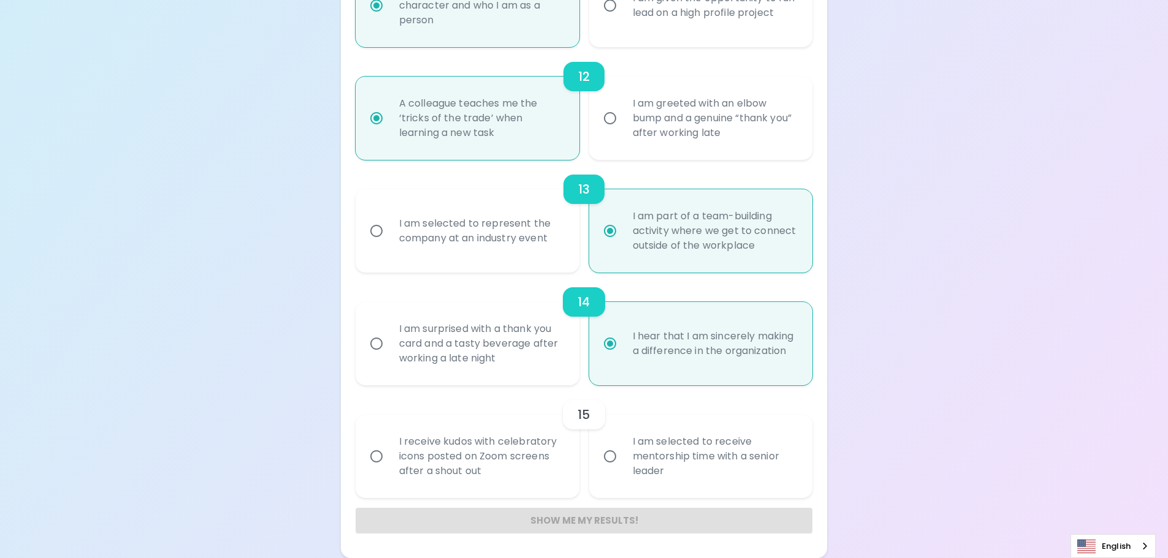
radio input "false"
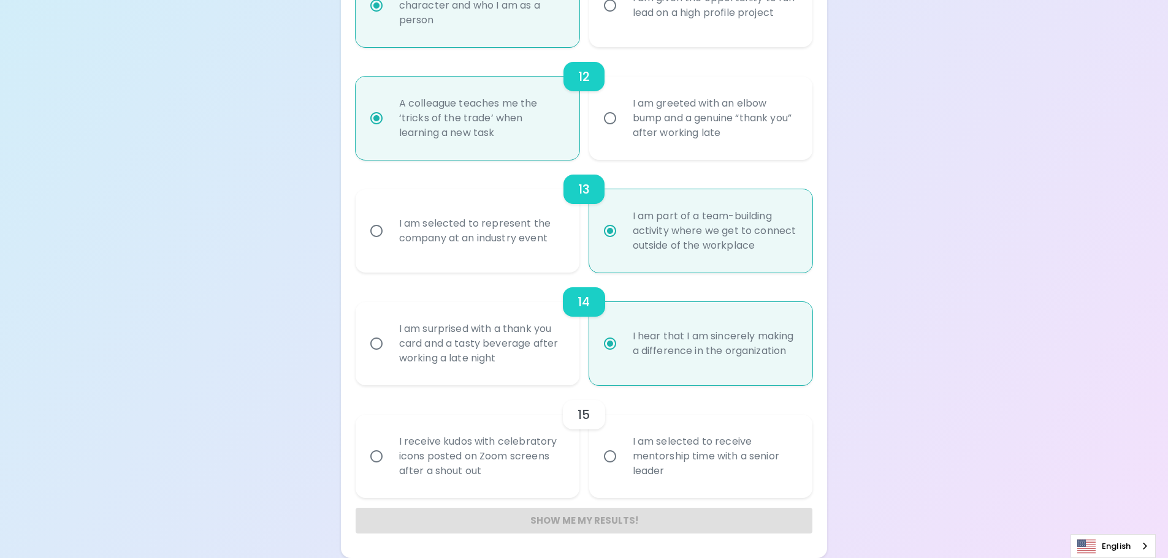
radio input "false"
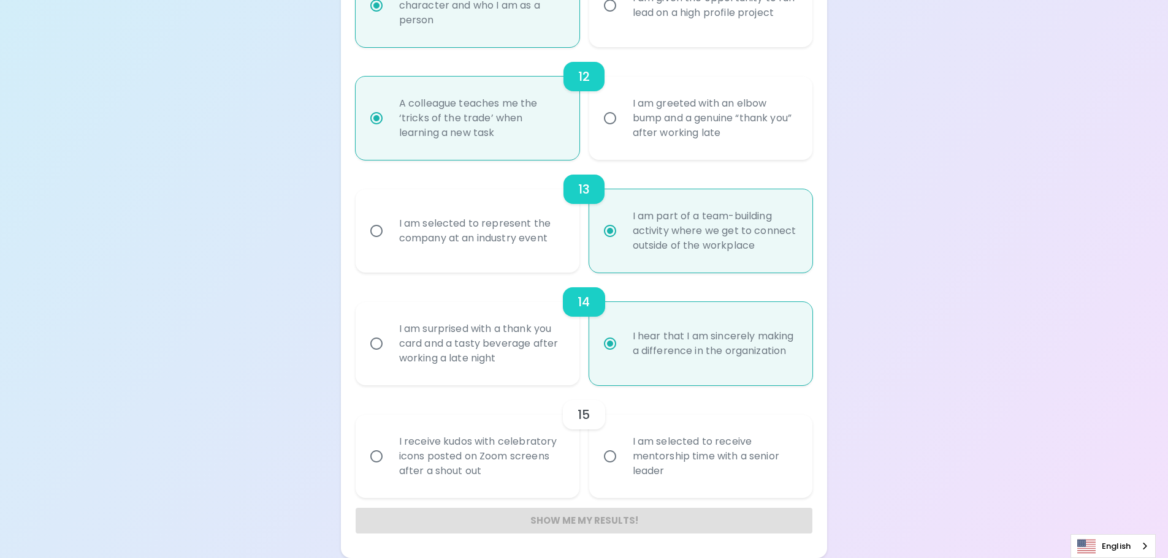
radio input "false"
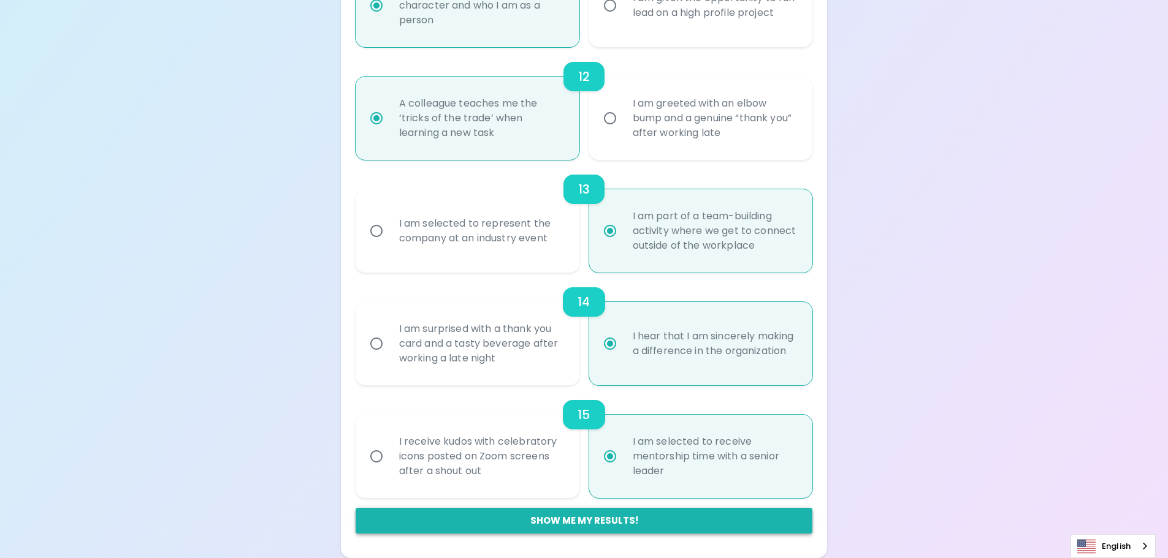
radio input "true"
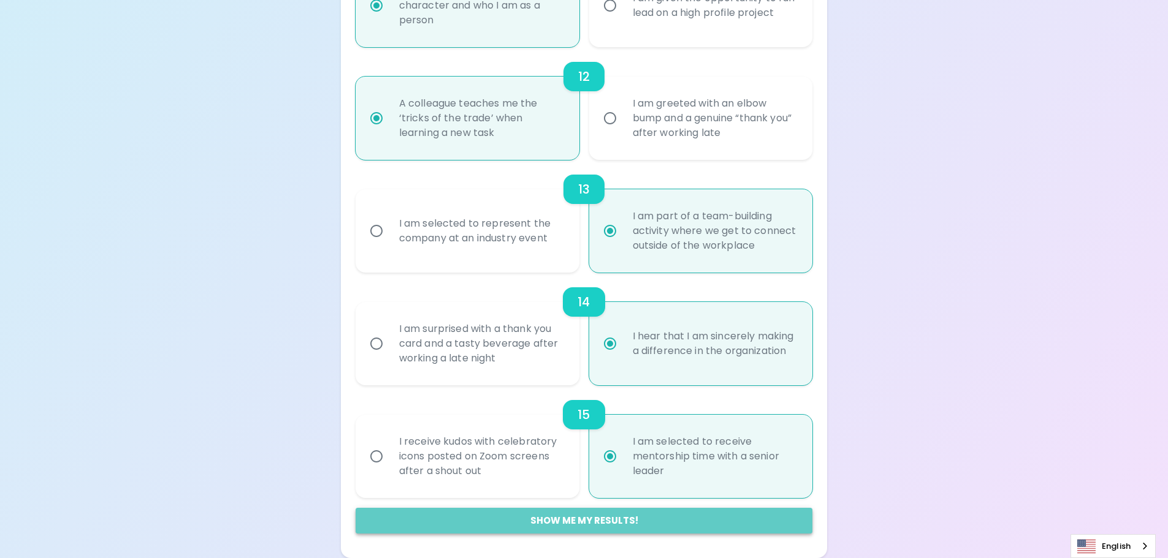
click at [614, 522] on button "Show me my results!" at bounding box center [583, 521] width 457 height 26
radio input "false"
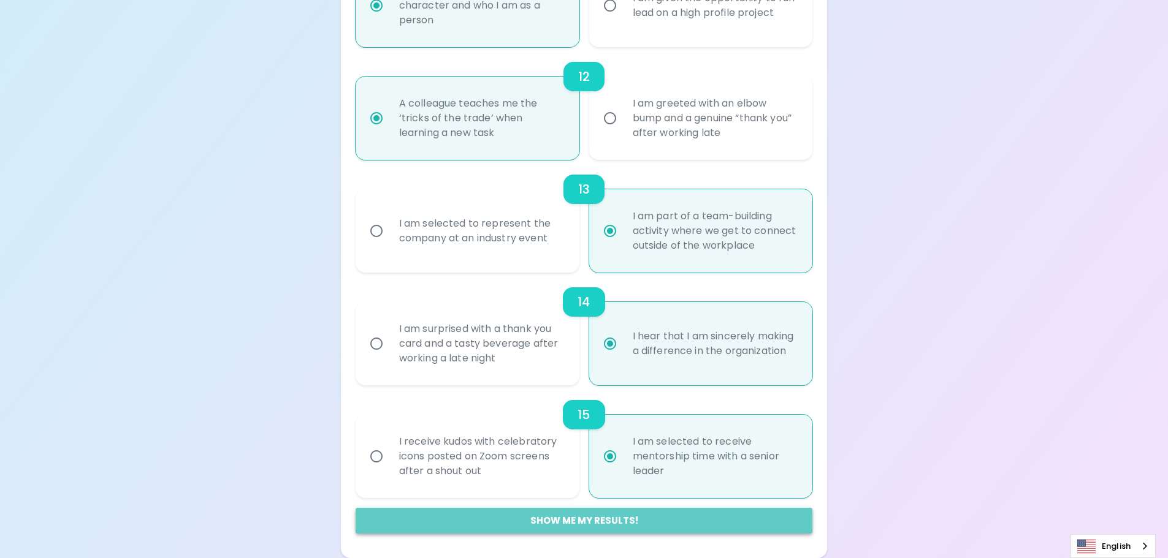
radio input "false"
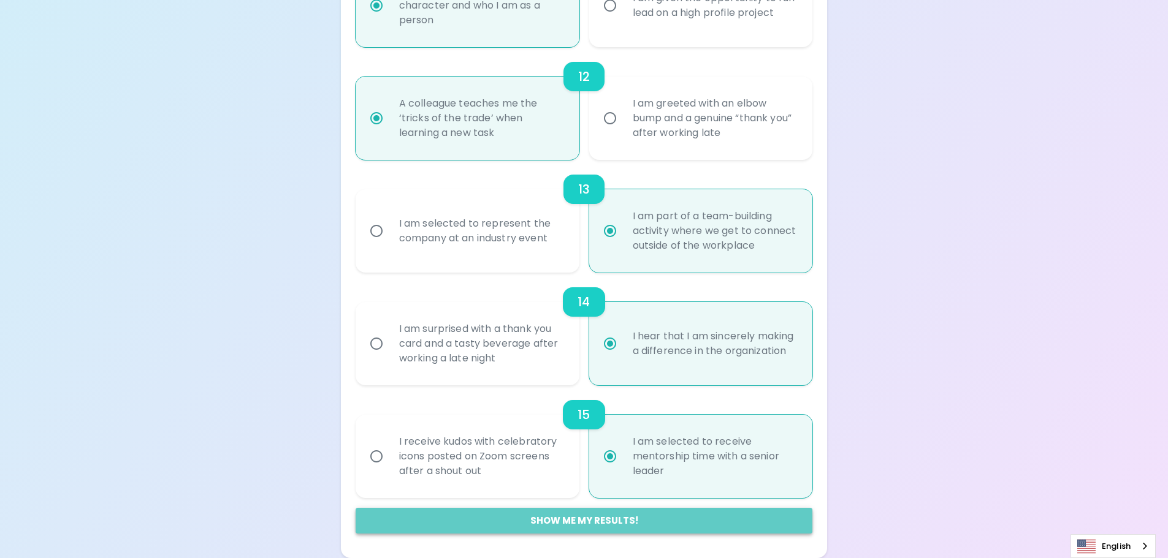
radio input "false"
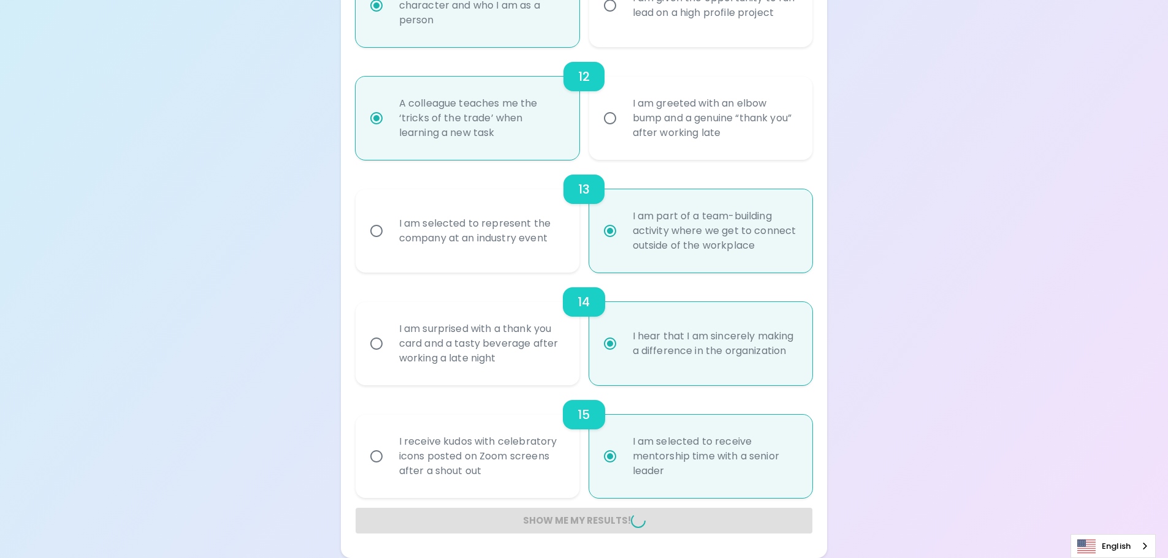
radio input "false"
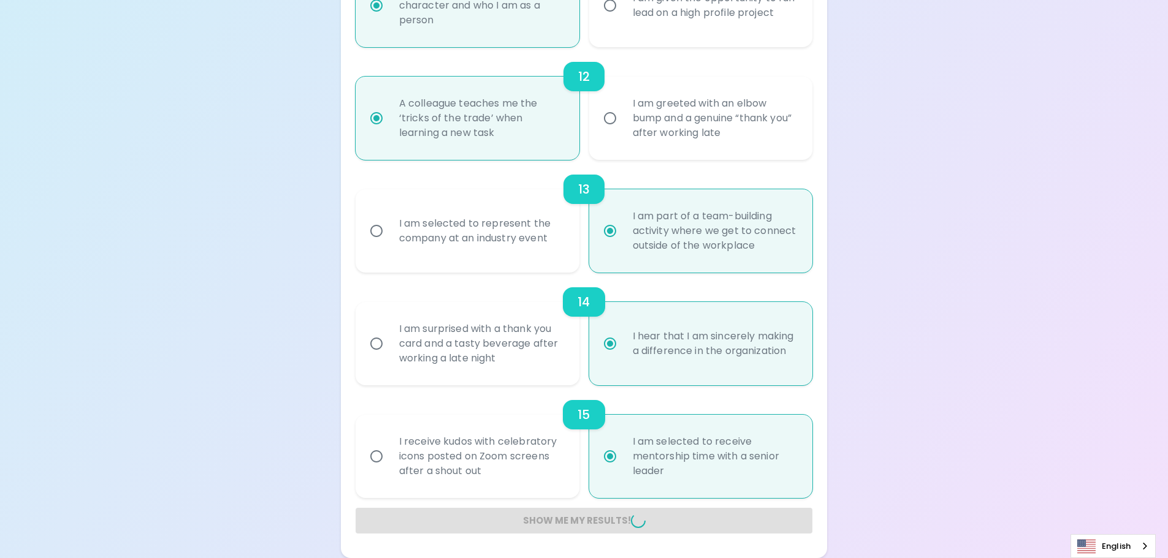
radio input "false"
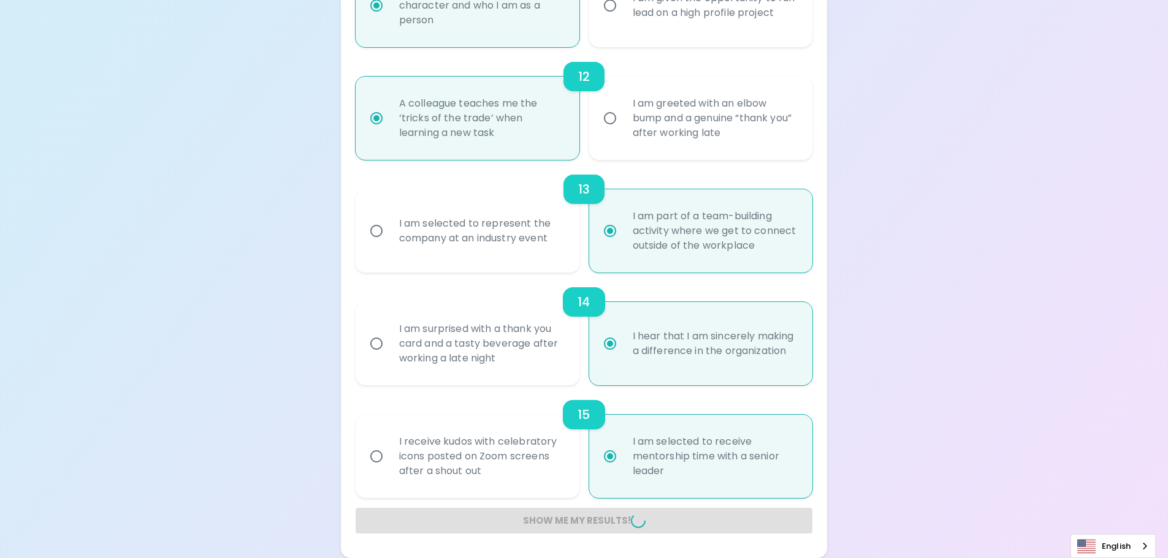
radio input "false"
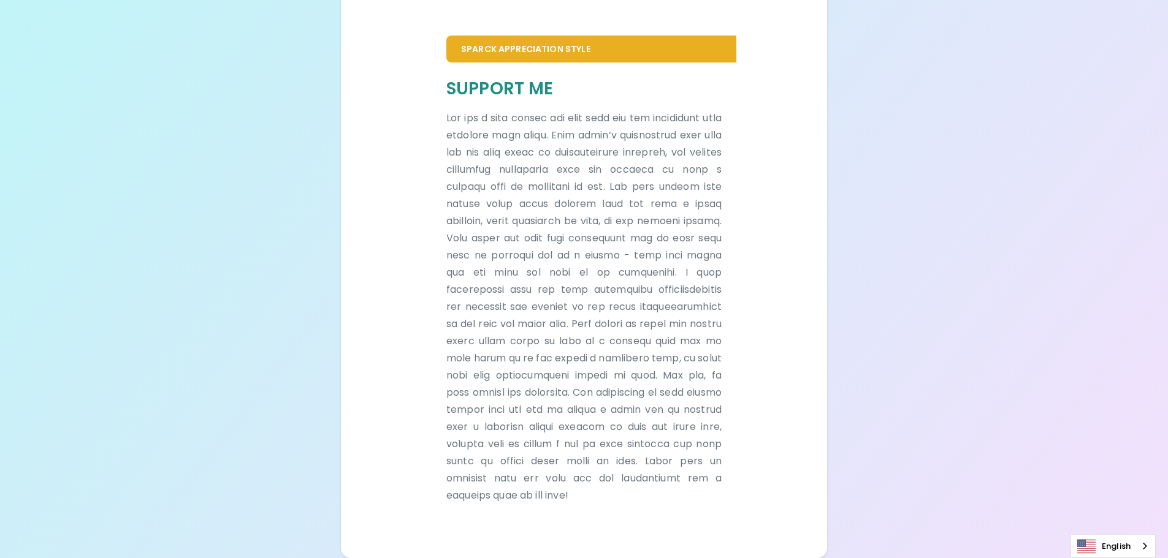
scroll to position [265, 0]
